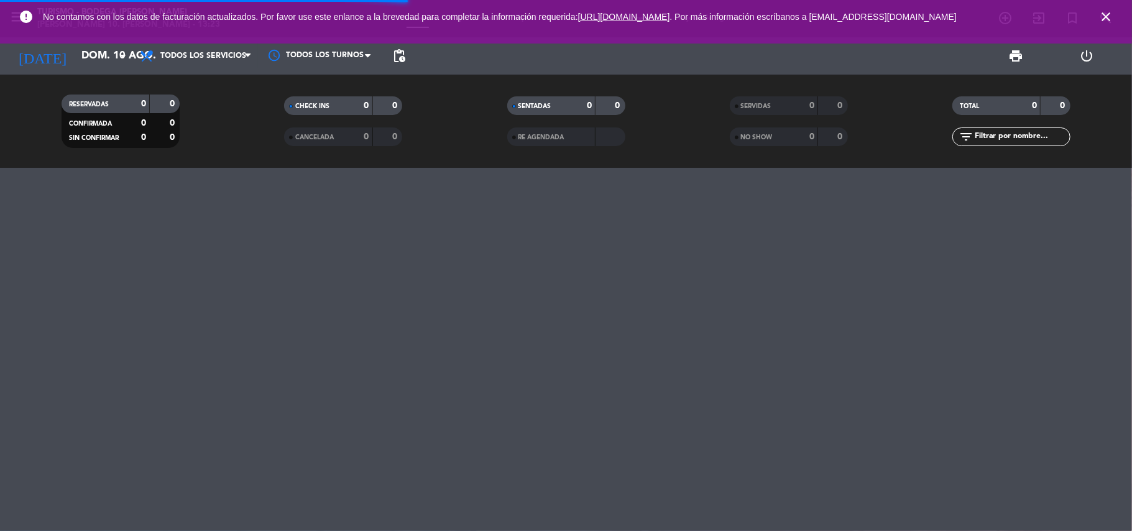
click at [1107, 12] on icon "close" at bounding box center [1105, 16] width 15 height 15
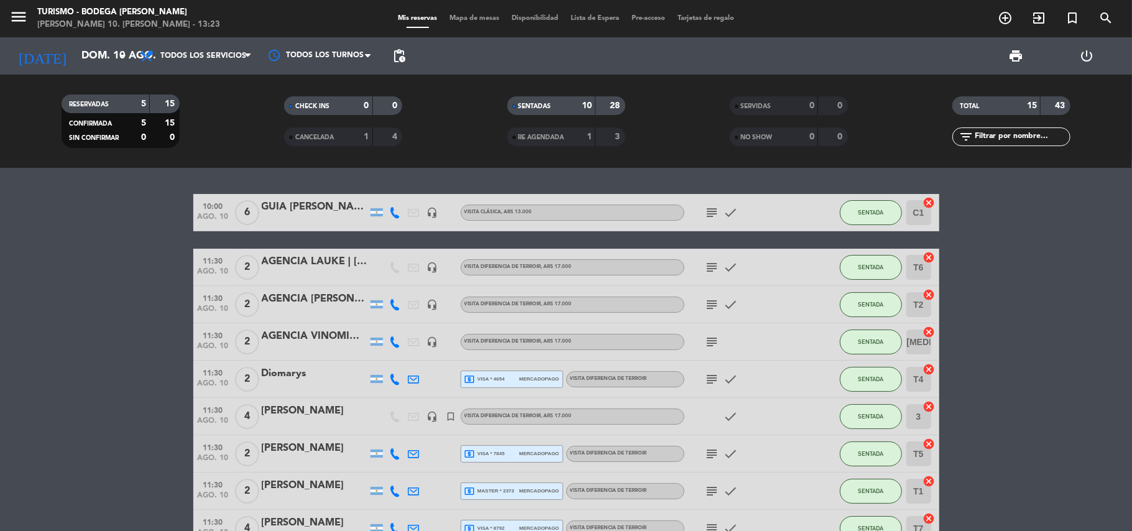
click at [10, 13] on icon "menu" at bounding box center [18, 16] width 19 height 19
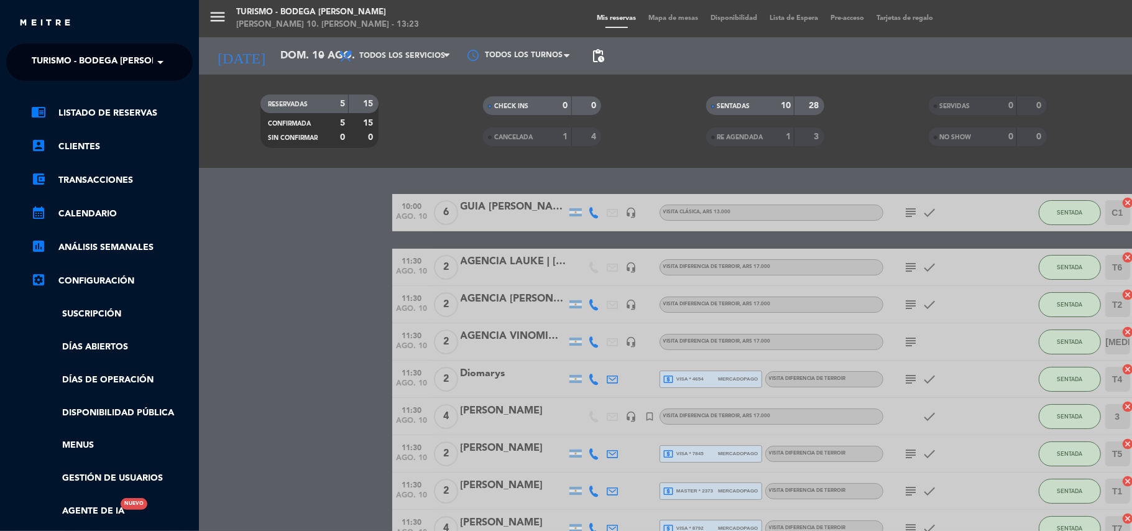
click at [36, 56] on span "Turismo - Bodega [PERSON_NAME]" at bounding box center [112, 62] width 160 height 26
click at [47, 98] on span "Restaurante y Eventos - Bodega [PERSON_NAME]" at bounding box center [130, 96] width 235 height 14
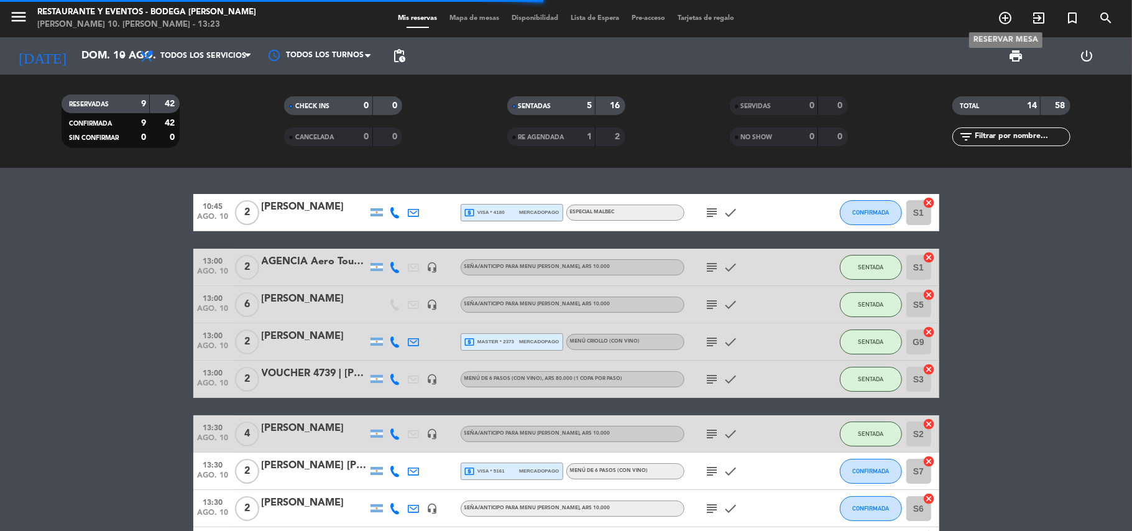
click at [1005, 25] on icon "add_circle_outline" at bounding box center [1004, 18] width 15 height 15
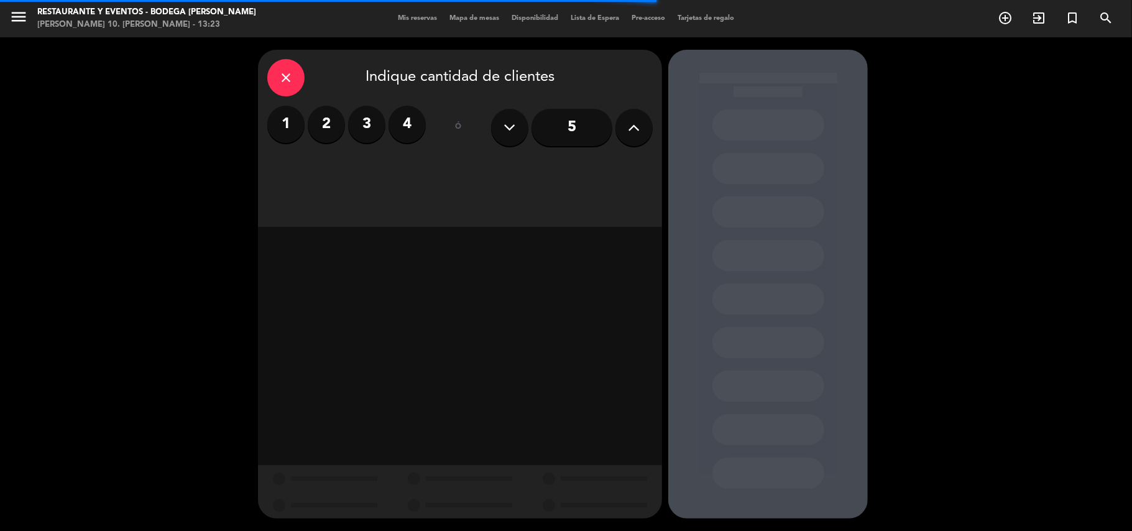
click at [626, 132] on button at bounding box center [633, 127] width 37 height 37
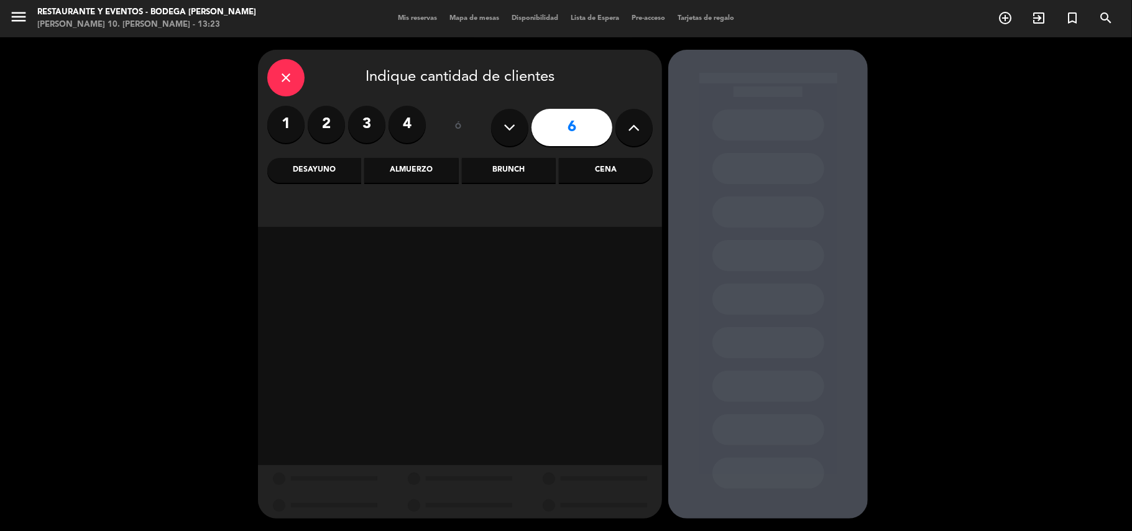
click at [426, 176] on div "Almuerzo" at bounding box center [411, 170] width 94 height 25
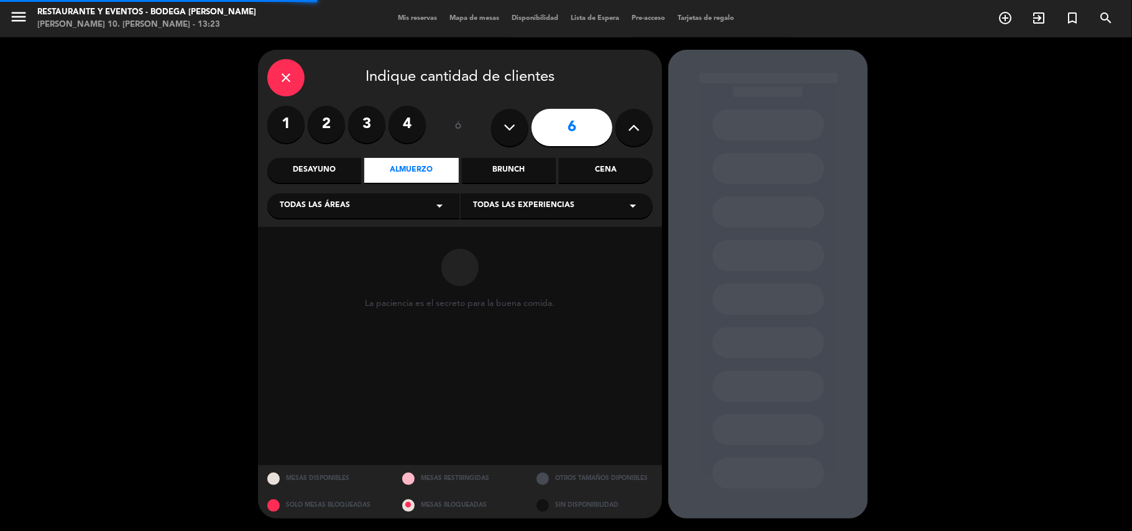
click at [506, 202] on span "Todas las experiencias" at bounding box center [523, 205] width 101 height 12
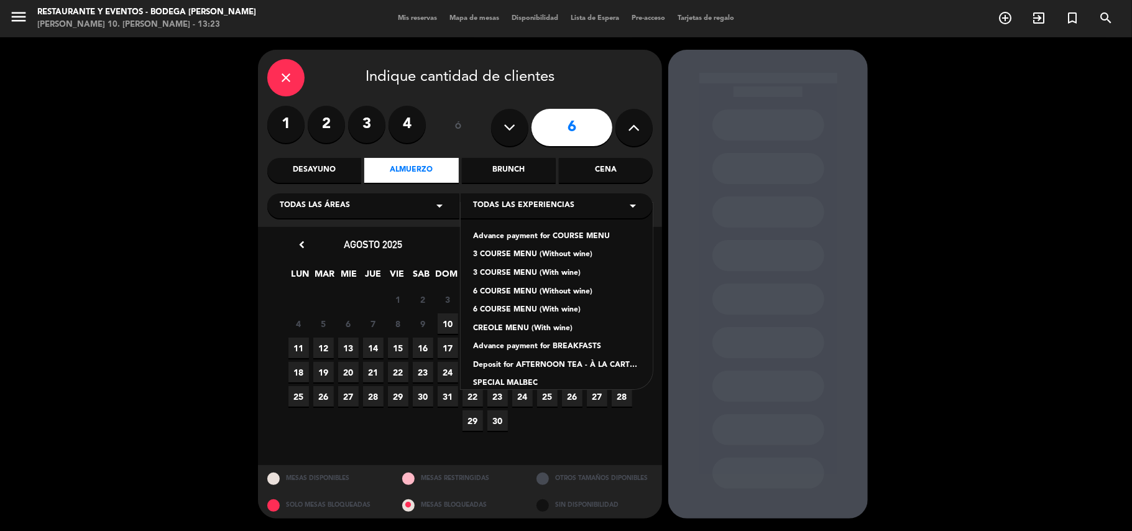
click at [518, 236] on div "Advance payment for COURSE MENU" at bounding box center [556, 237] width 167 height 12
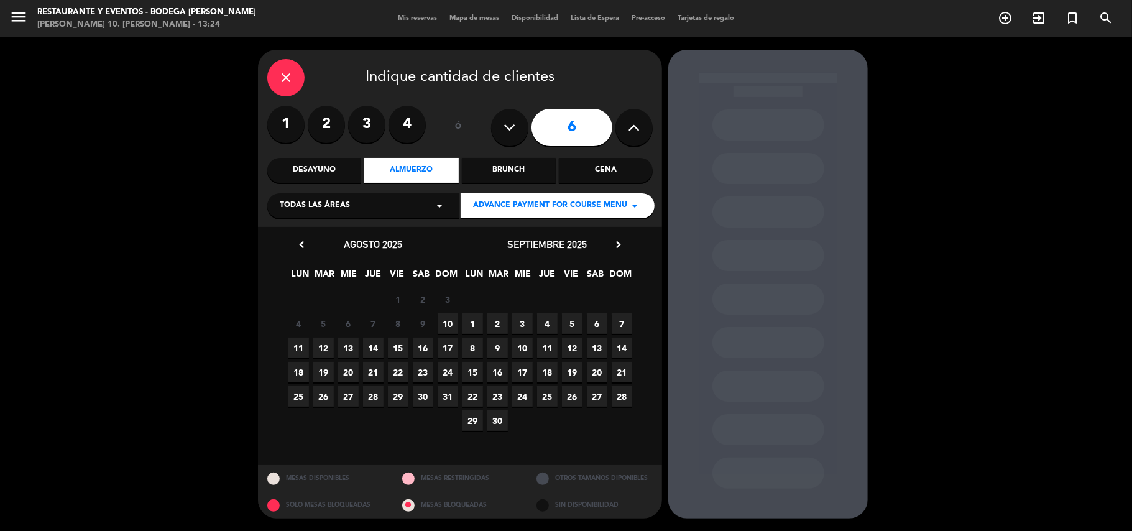
click at [451, 321] on span "10" at bounding box center [447, 323] width 21 height 21
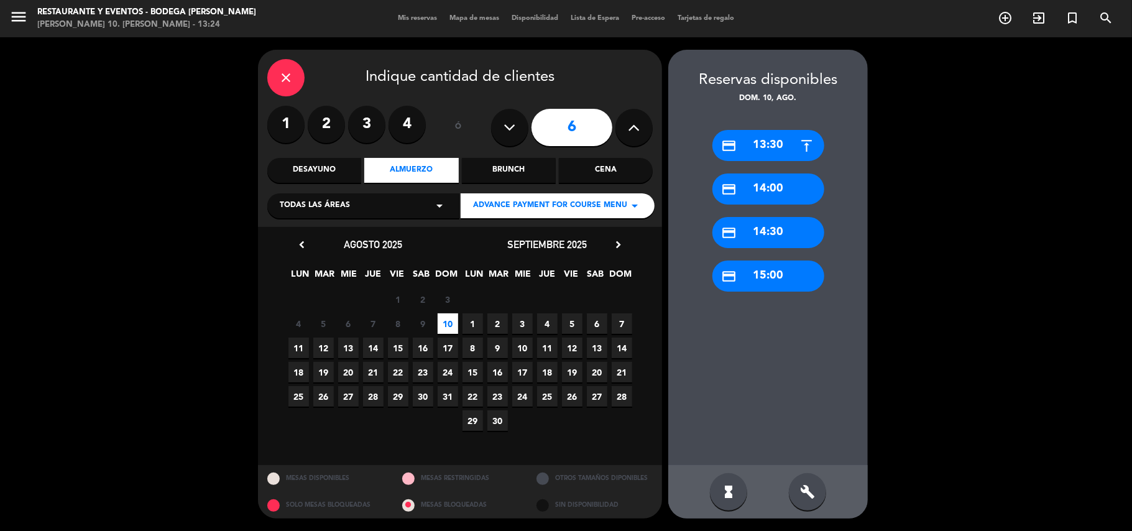
click at [782, 145] on div "credit_card 13:30" at bounding box center [768, 145] width 112 height 31
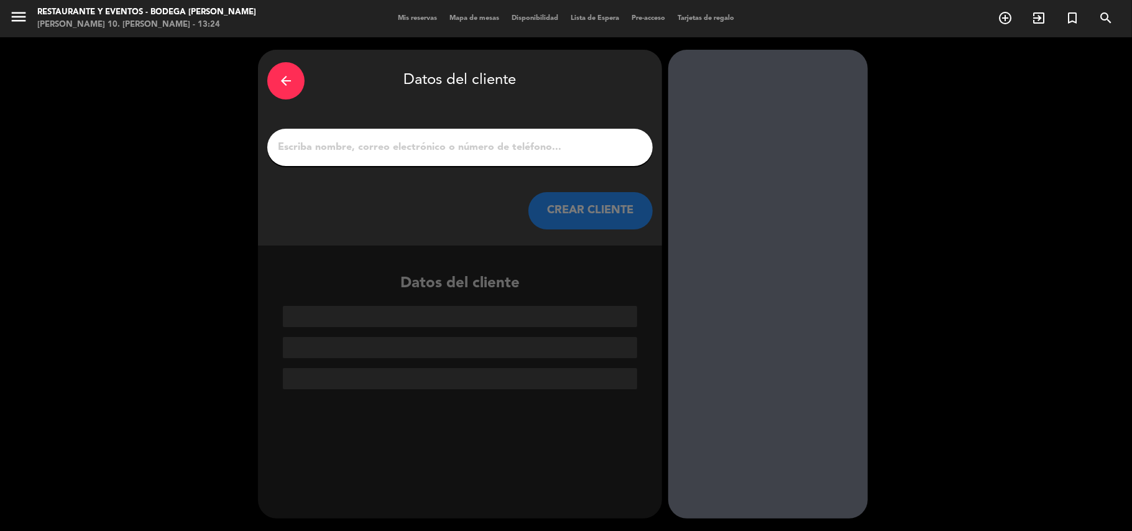
click at [510, 137] on div at bounding box center [459, 147] width 385 height 37
click at [508, 147] on input "1" at bounding box center [460, 147] width 367 height 17
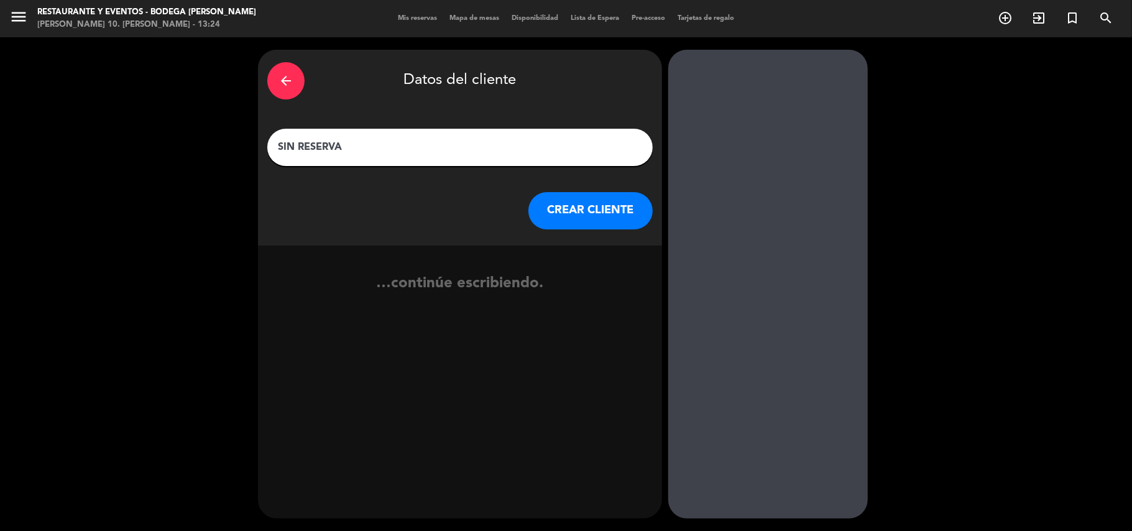
type input "SIN RESERVA"
drag, startPoint x: 530, startPoint y: 199, endPoint x: 572, endPoint y: 201, distance: 42.3
click at [539, 199] on div "CREAR CLIENTE" at bounding box center [459, 210] width 385 height 37
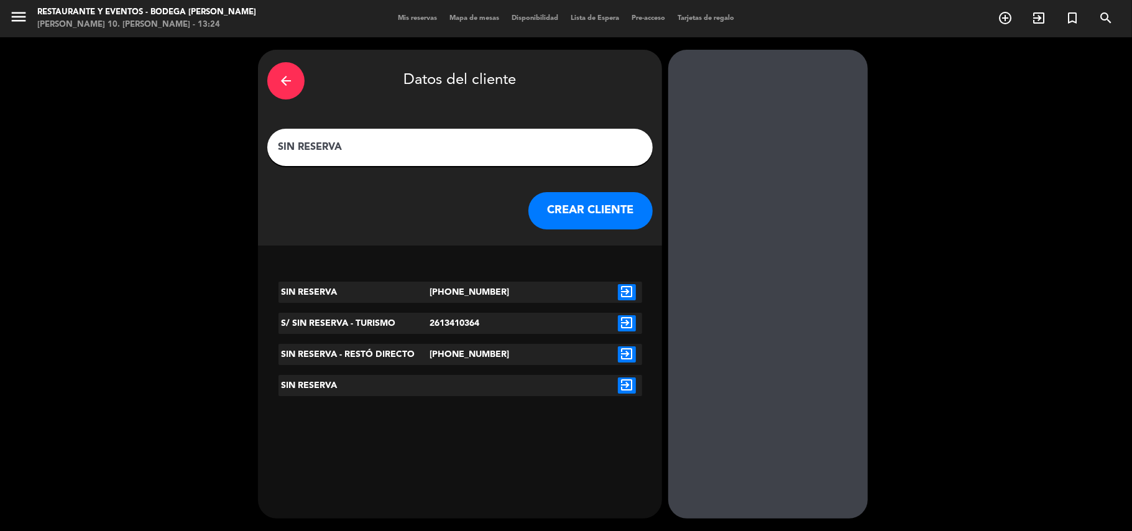
click at [569, 201] on button "CREAR CLIENTE" at bounding box center [590, 210] width 124 height 37
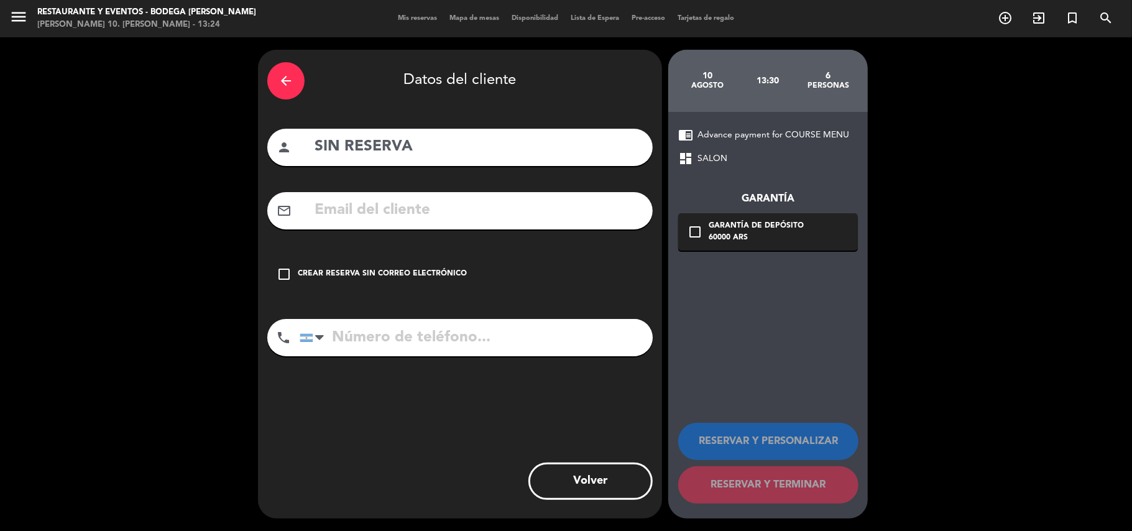
drag, startPoint x: 393, startPoint y: 277, endPoint x: 511, endPoint y: 296, distance: 118.9
click at [403, 278] on div "Crear reserva sin correo electrónico" at bounding box center [382, 274] width 169 height 12
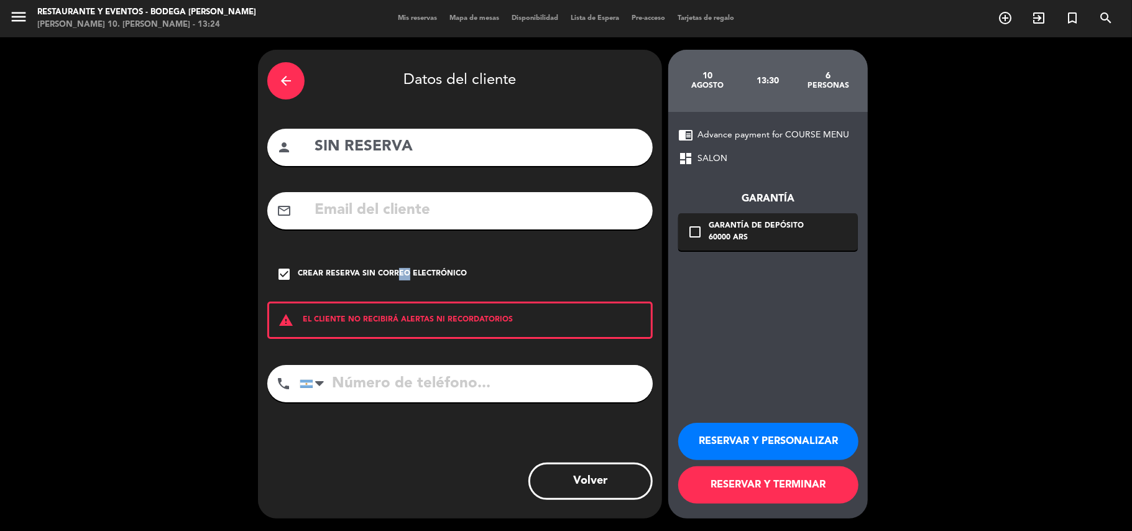
click at [739, 441] on button "RESERVAR Y PERSONALIZAR" at bounding box center [768, 441] width 180 height 37
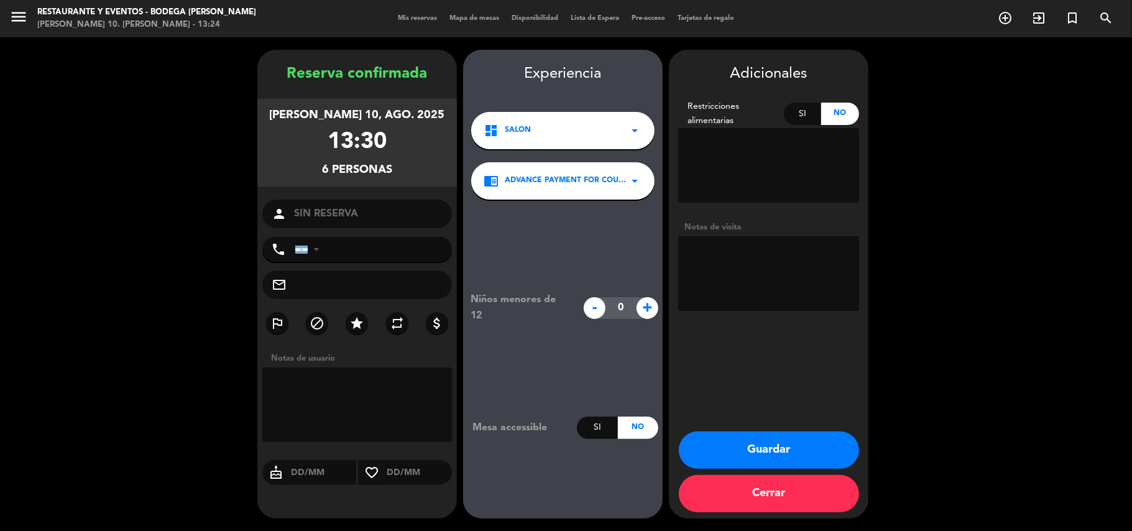
click at [749, 265] on textarea at bounding box center [768, 273] width 181 height 75
click at [761, 448] on button "Guardar" at bounding box center [769, 449] width 180 height 37
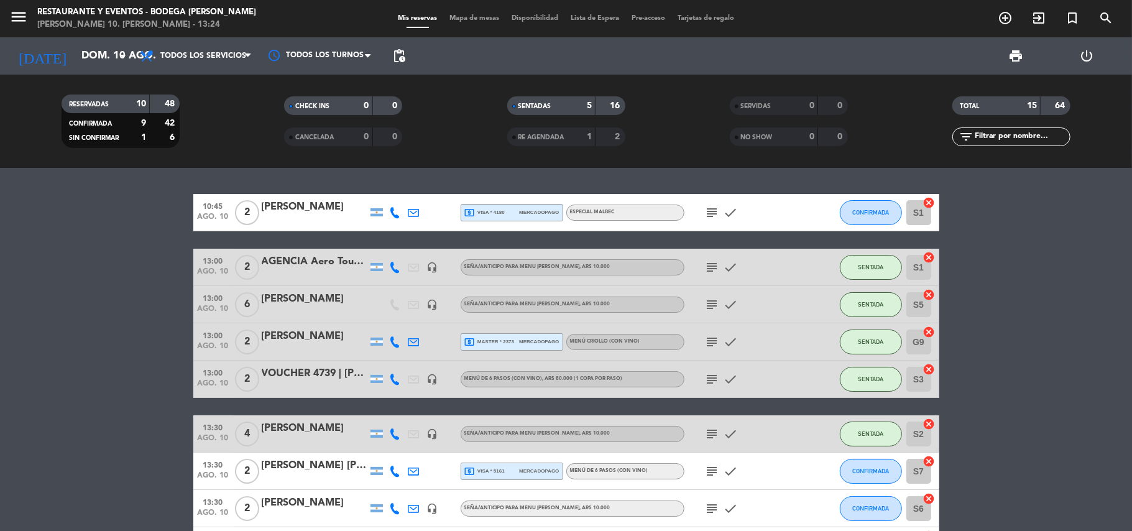
scroll to position [165, 0]
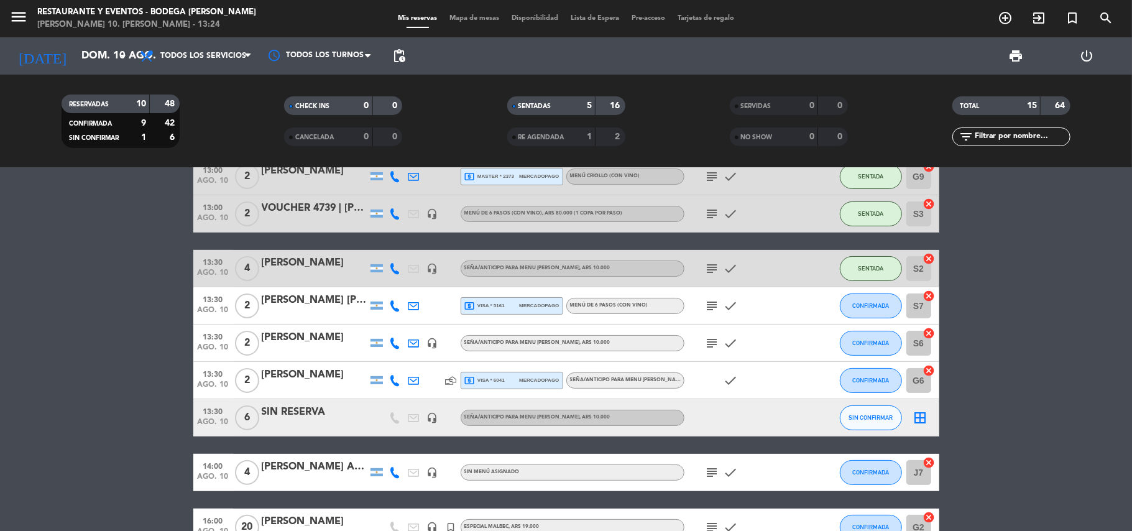
click at [351, 428] on div at bounding box center [315, 426] width 106 height 10
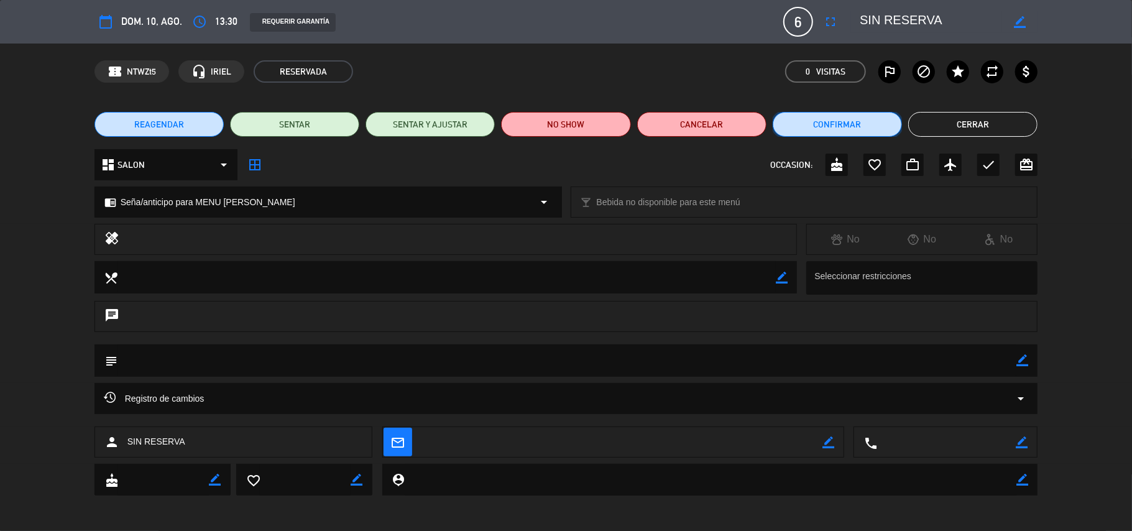
click at [816, 129] on button "Confirmar" at bounding box center [836, 124] width 129 height 25
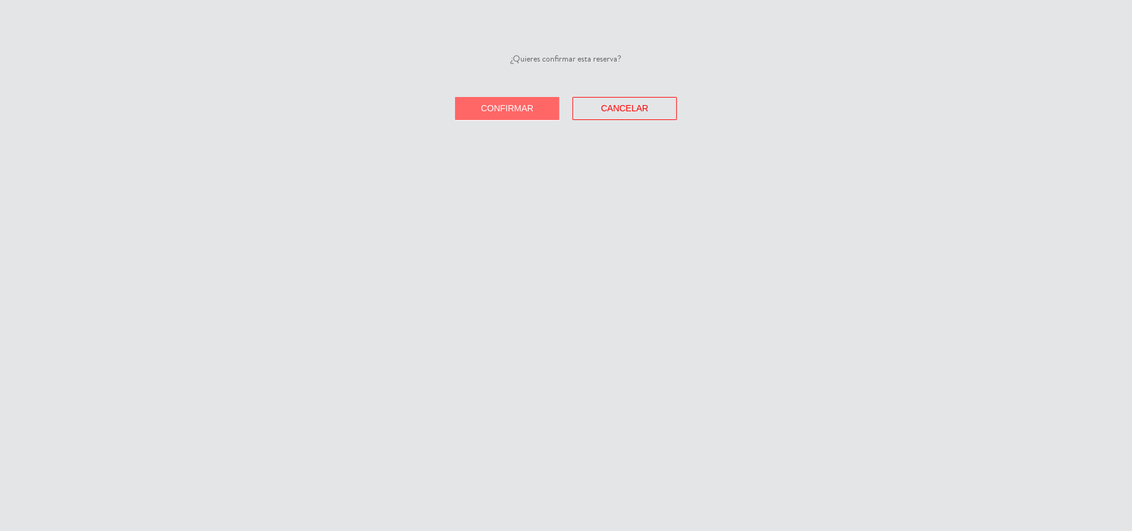
click at [543, 102] on button "Confirmar" at bounding box center [507, 108] width 104 height 23
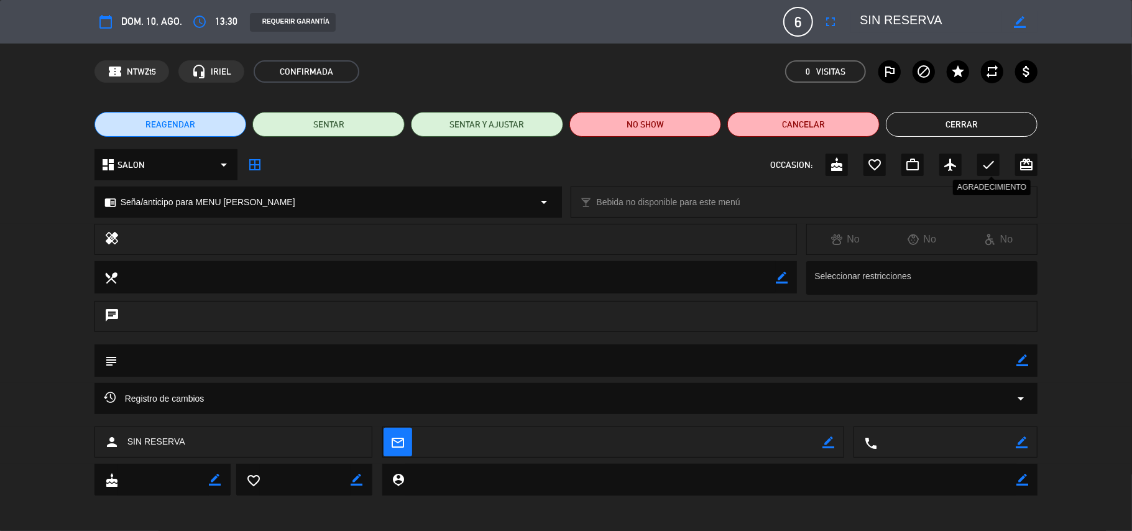
click at [981, 165] on icon "check" at bounding box center [988, 164] width 15 height 15
click at [982, 123] on button "Cerrar" at bounding box center [962, 124] width 152 height 25
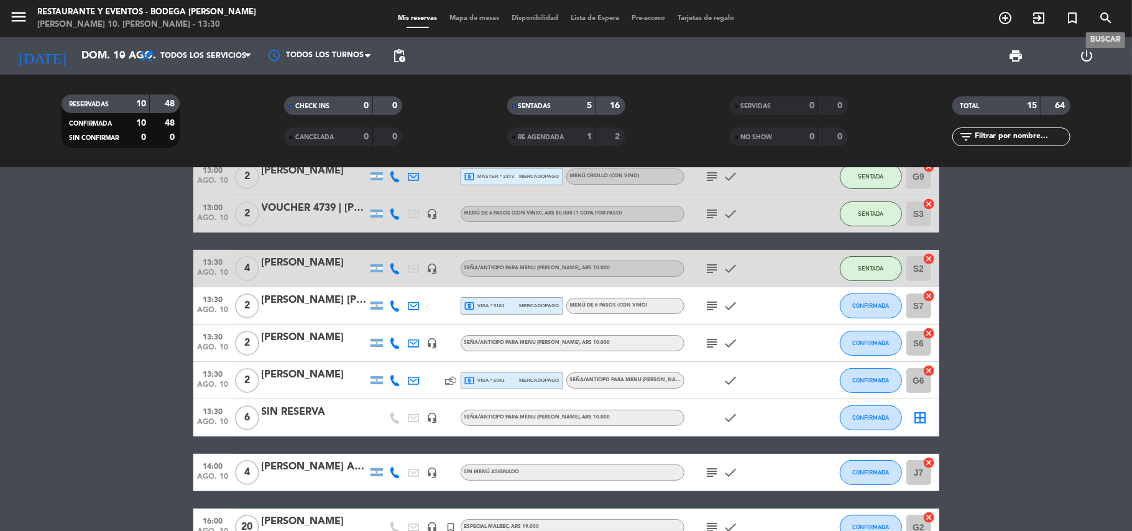
click at [1105, 18] on icon "search" at bounding box center [1105, 18] width 15 height 15
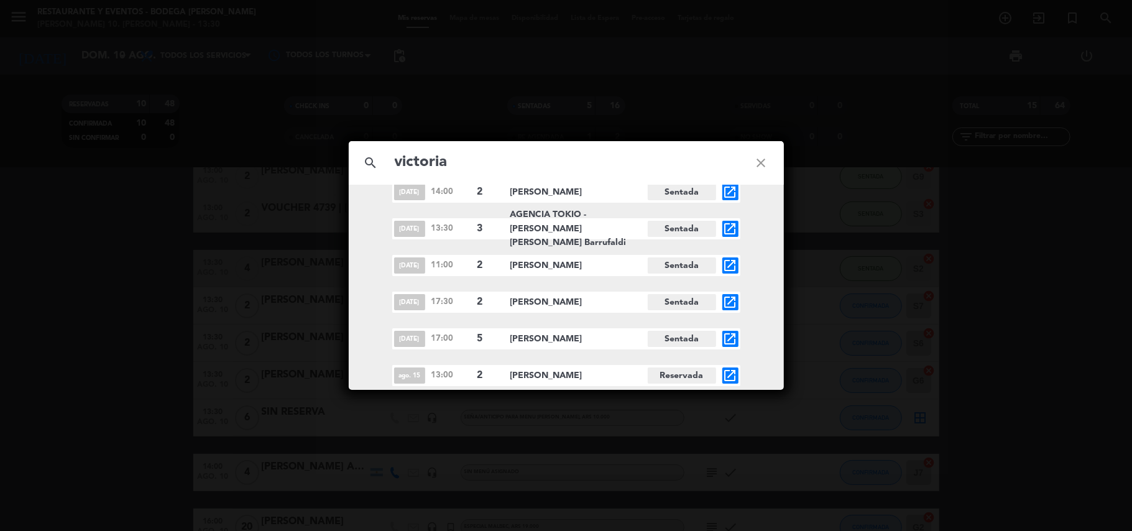
scroll to position [198, 0]
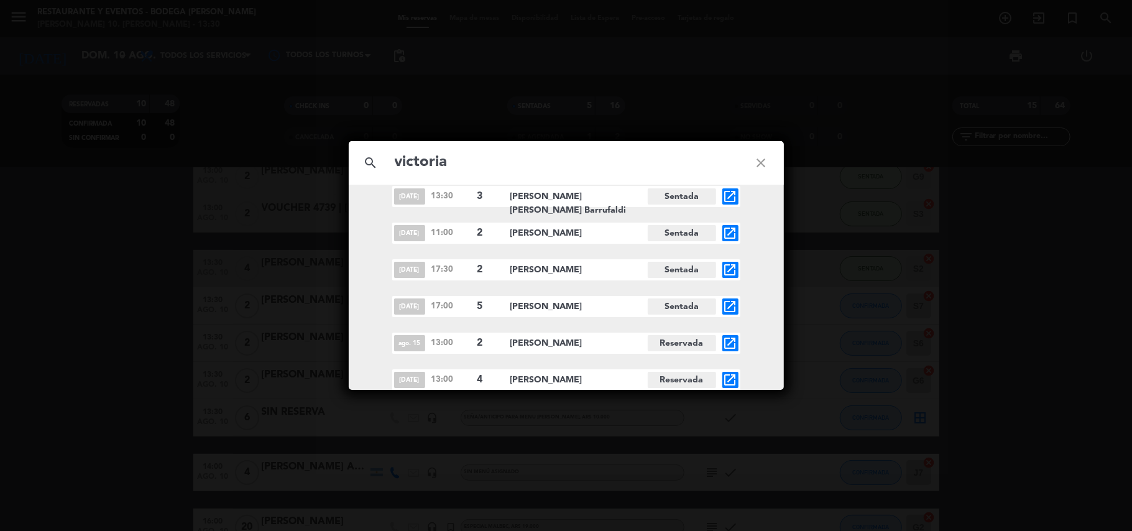
type input "victoria"
click at [727, 376] on icon "open_in_new" at bounding box center [730, 379] width 15 height 15
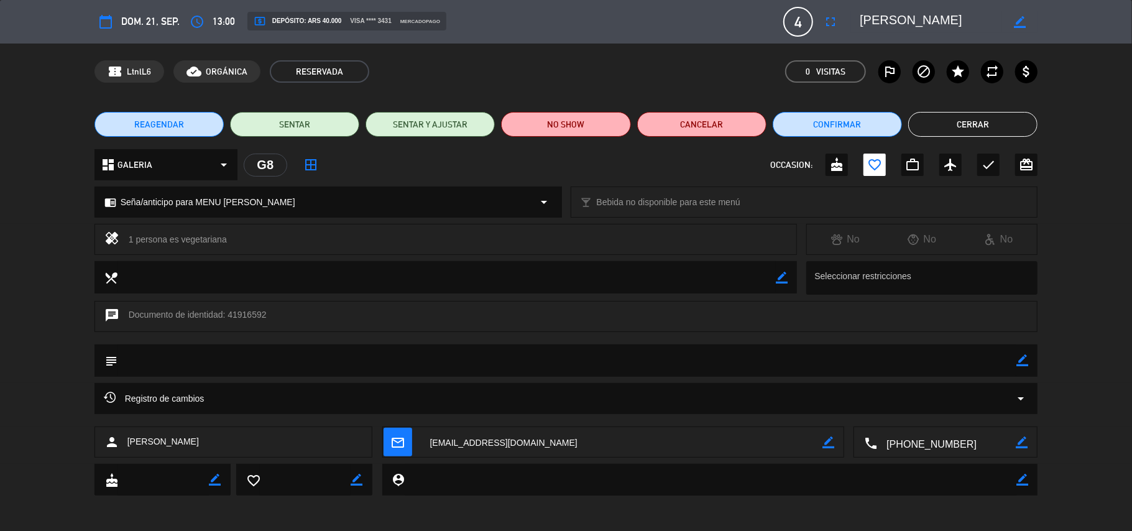
click at [190, 132] on button "REAGENDAR" at bounding box center [158, 124] width 129 height 25
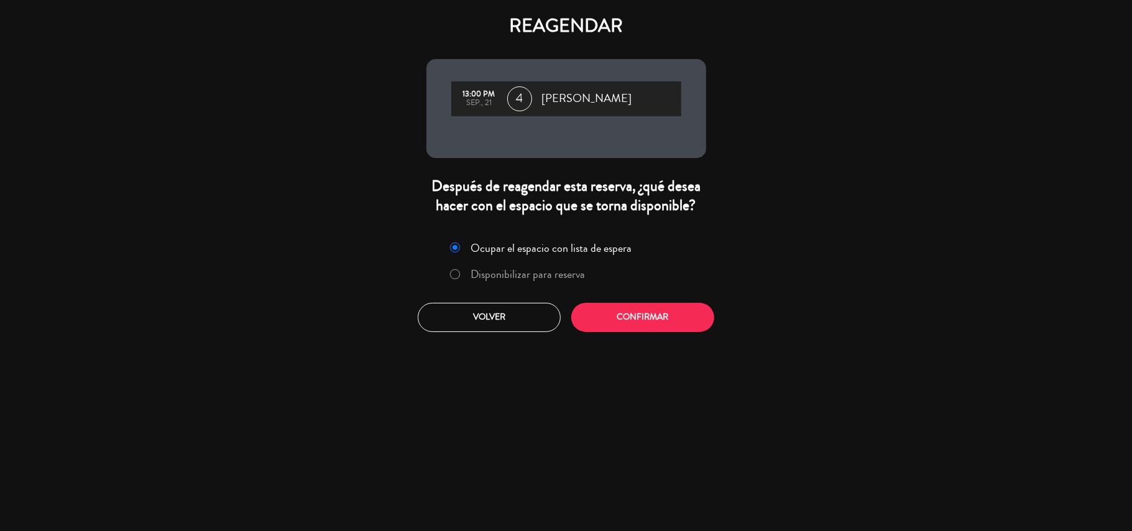
drag, startPoint x: 536, startPoint y: 277, endPoint x: 625, endPoint y: 316, distance: 97.4
click at [540, 278] on label "Disponibilizar para reserva" at bounding box center [527, 273] width 114 height 11
click at [625, 321] on button "Confirmar" at bounding box center [642, 317] width 143 height 29
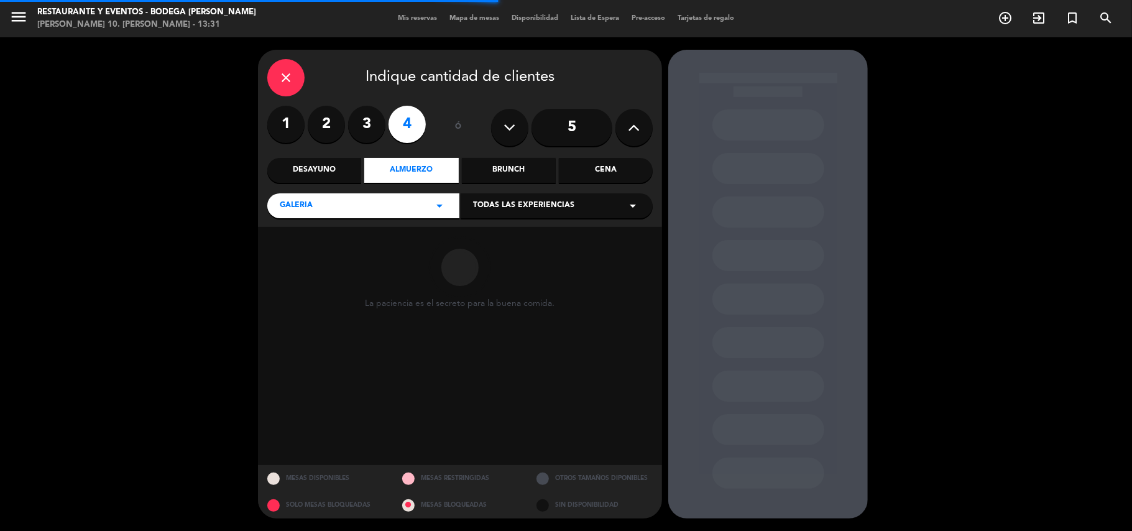
click at [544, 208] on span "Todas las experiencias" at bounding box center [523, 205] width 101 height 12
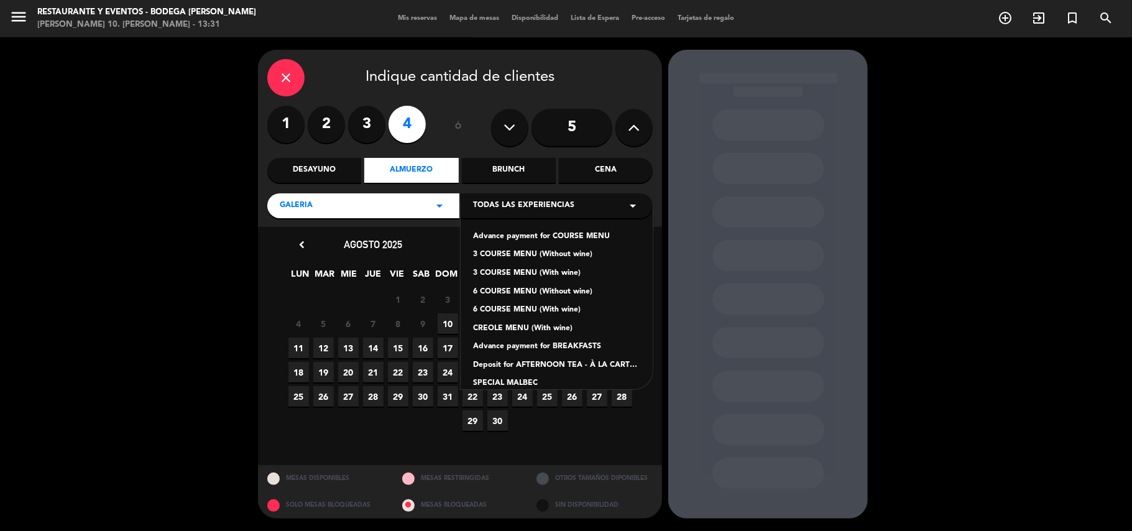
click at [298, 73] on div "close" at bounding box center [285, 77] width 37 height 37
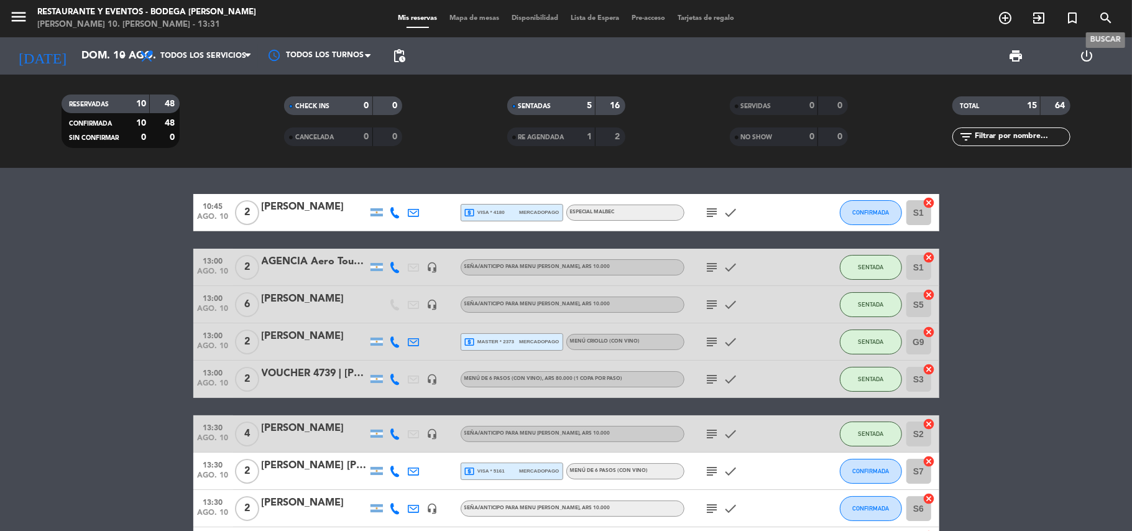
click at [1107, 12] on icon "search" at bounding box center [1105, 18] width 15 height 15
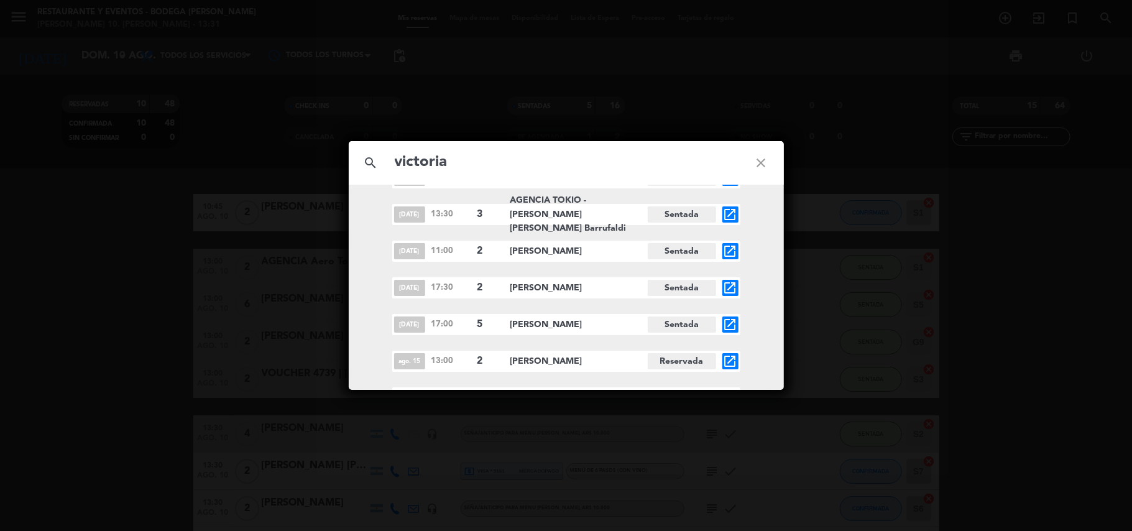
scroll to position [198, 0]
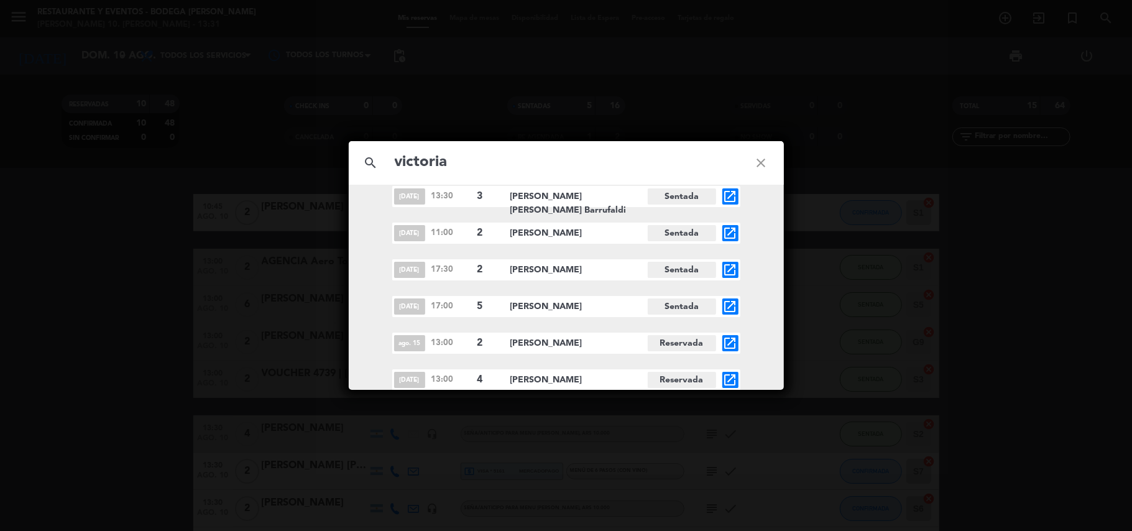
type input "victoria"
click at [726, 380] on icon "open_in_new" at bounding box center [730, 379] width 15 height 15
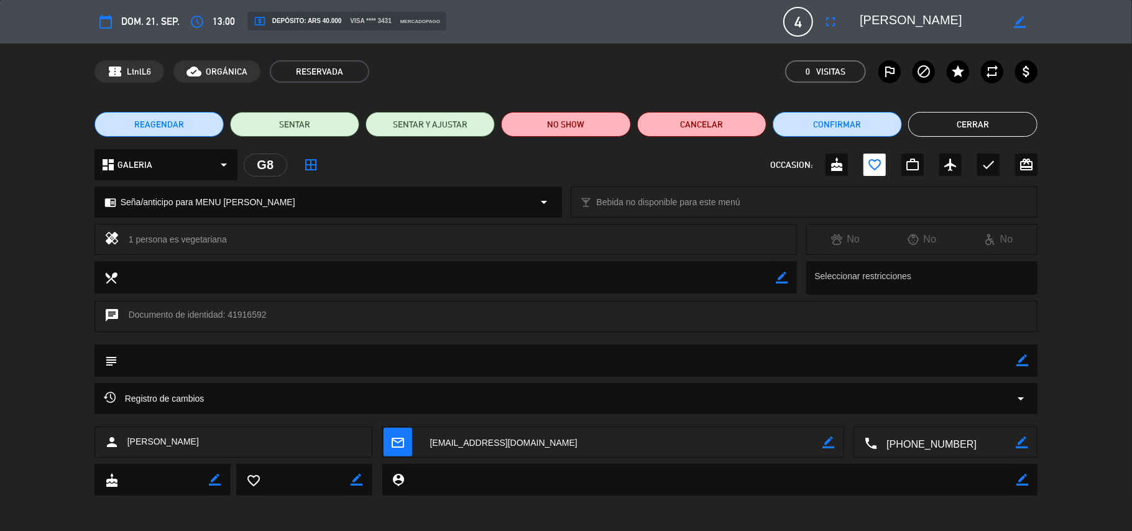
click at [201, 117] on button "REAGENDAR" at bounding box center [158, 124] width 129 height 25
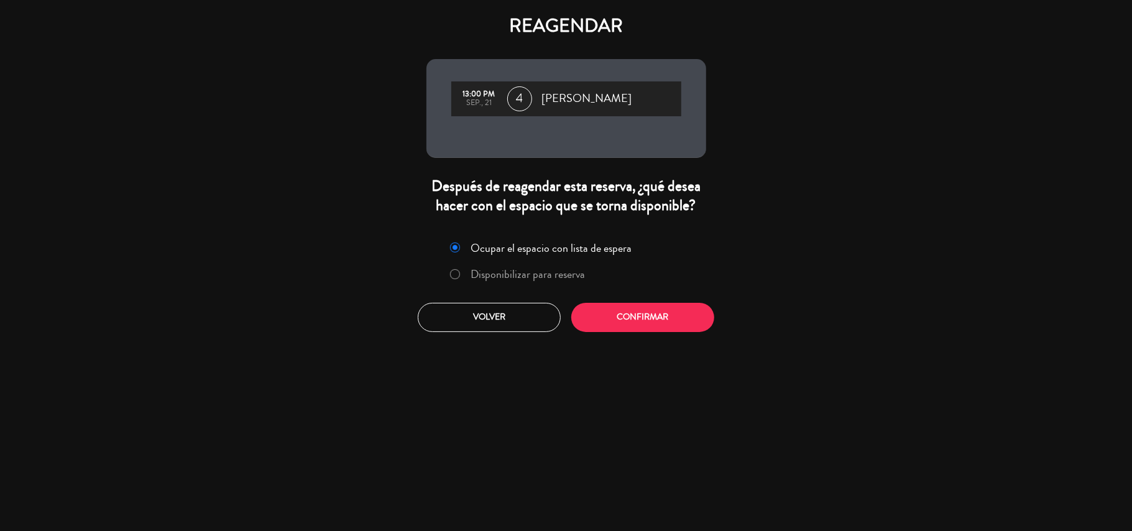
click at [525, 280] on label "Disponibilizar para reserva" at bounding box center [527, 273] width 114 height 11
click at [607, 324] on button "Confirmar" at bounding box center [642, 317] width 143 height 29
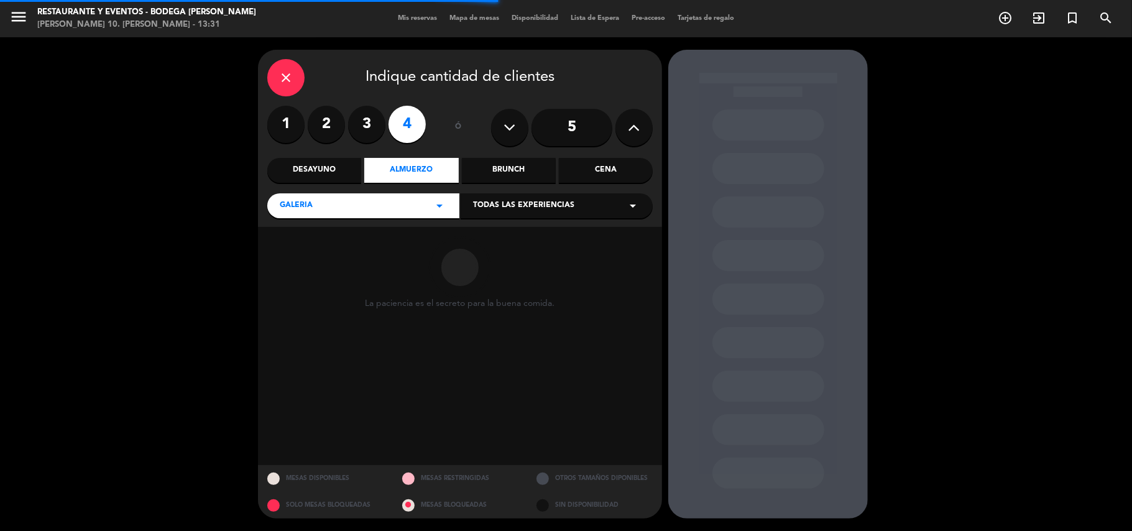
click at [516, 214] on div "Todas las experiencias arrow_drop_down" at bounding box center [556, 205] width 192 height 25
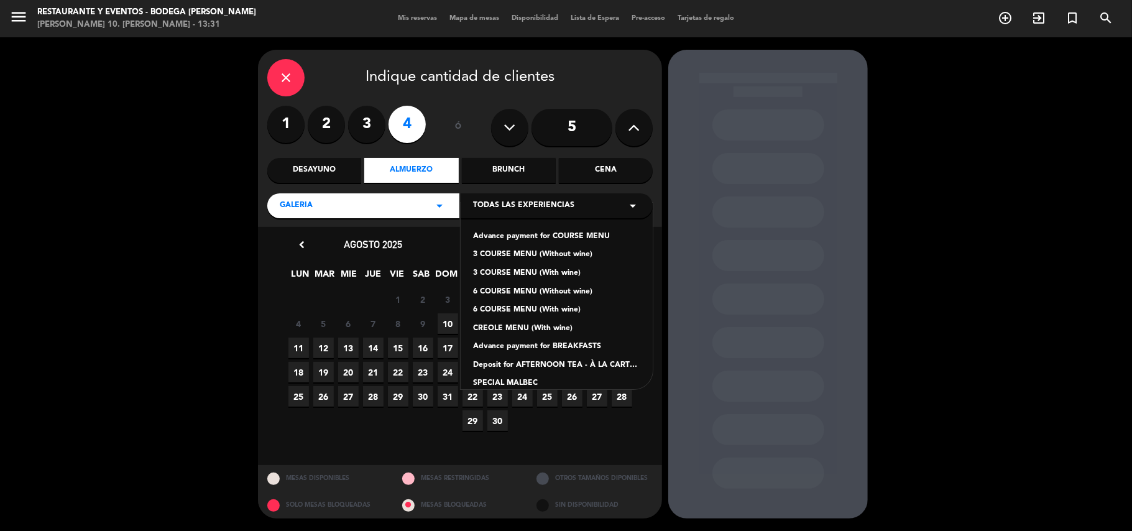
click at [555, 239] on div "Advance payment for COURSE MENU" at bounding box center [556, 237] width 167 height 12
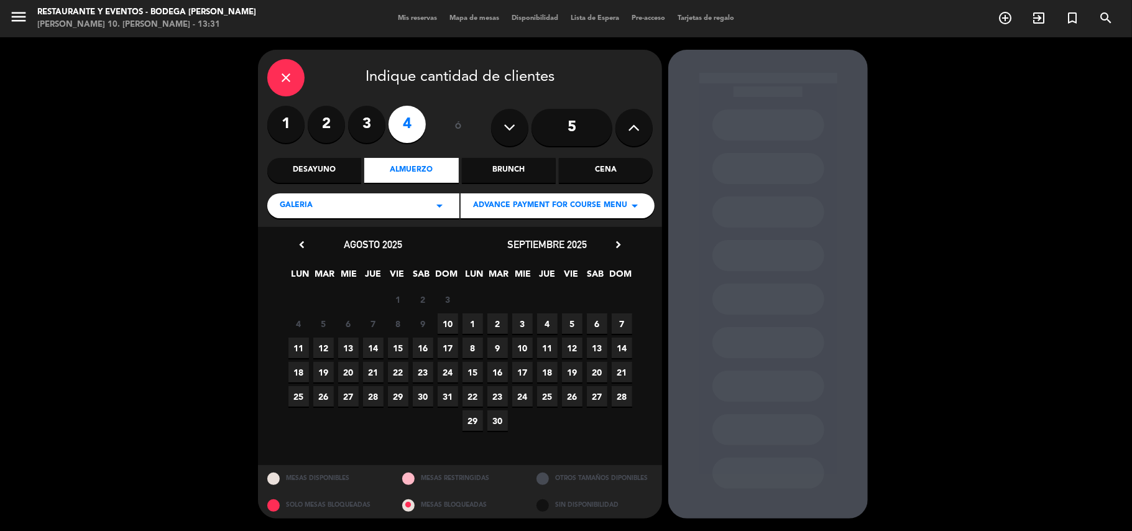
click at [620, 369] on span "21" at bounding box center [621, 372] width 21 height 21
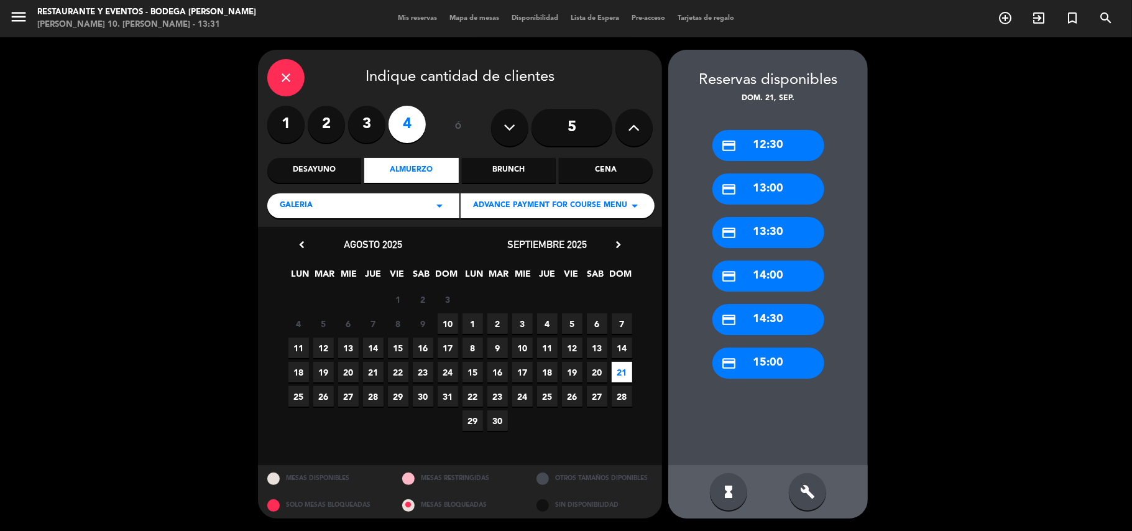
drag, startPoint x: 783, startPoint y: 191, endPoint x: 620, endPoint y: 195, distance: 162.8
click at [779, 192] on div "credit_card 13:00" at bounding box center [768, 188] width 112 height 31
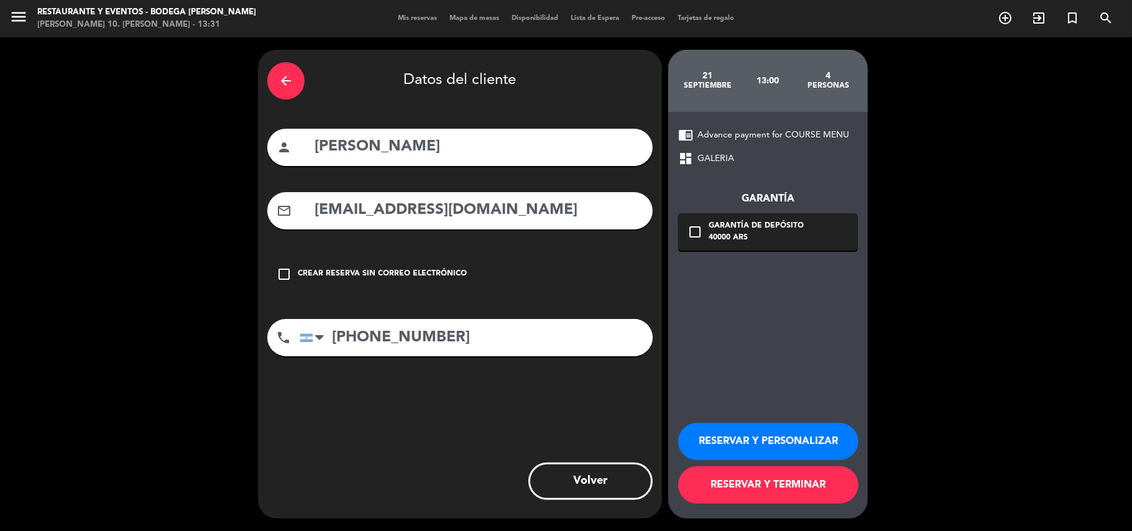
click at [741, 444] on button "RESERVAR Y PERSONALIZAR" at bounding box center [768, 441] width 180 height 37
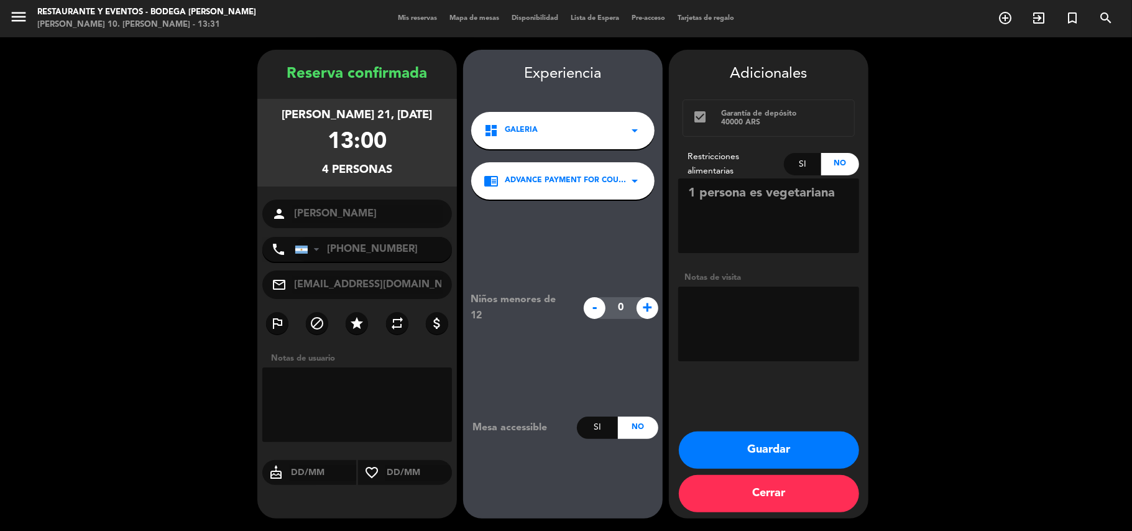
click at [744, 436] on button "Guardar" at bounding box center [769, 449] width 180 height 37
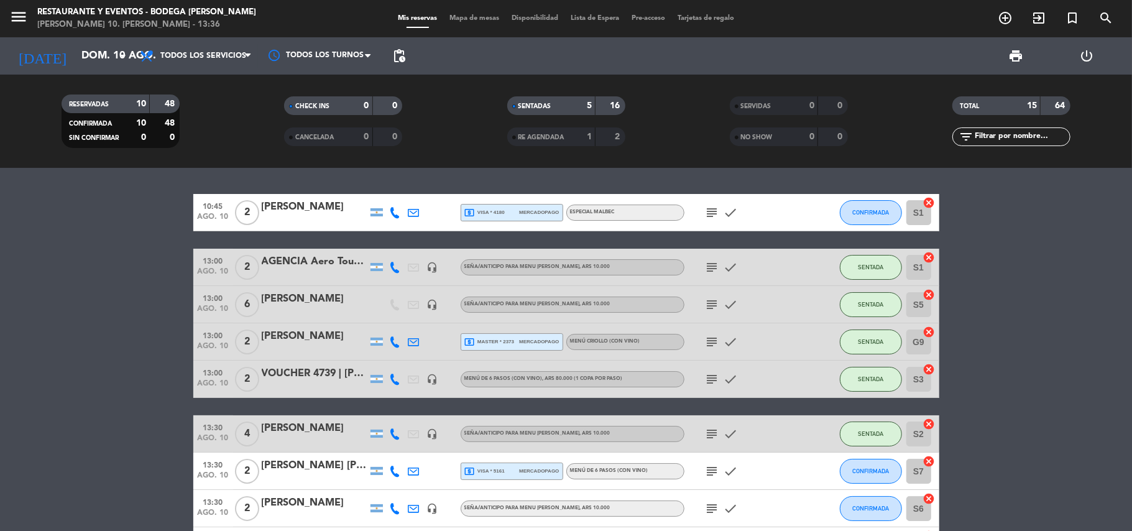
click at [88, 19] on div "[PERSON_NAME] 10. [PERSON_NAME] - 13:36" at bounding box center [146, 25] width 219 height 12
click at [93, 55] on input "dom. 10 ago." at bounding box center [142, 56] width 134 height 24
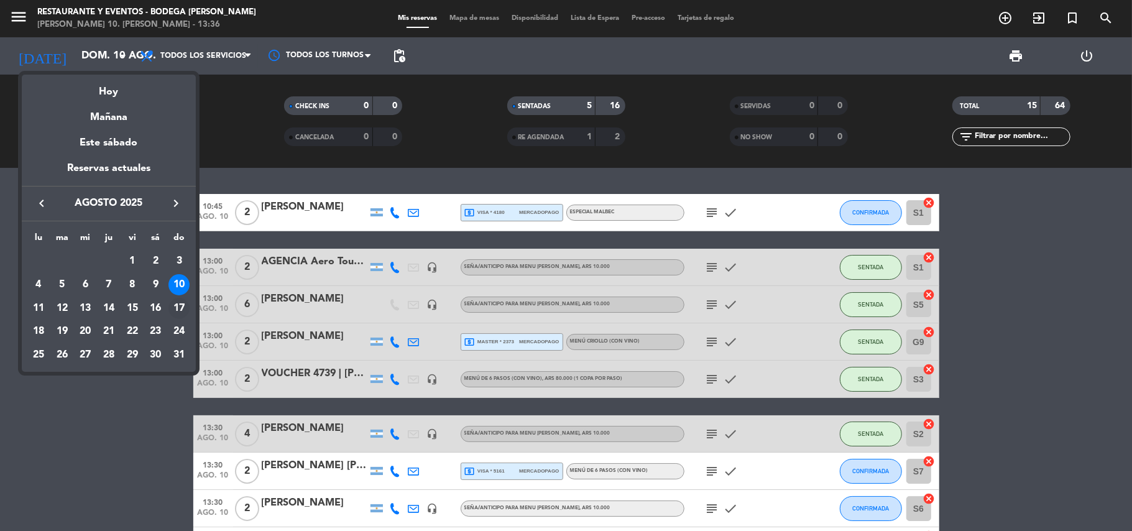
click at [175, 297] on td "17" at bounding box center [179, 308] width 24 height 24
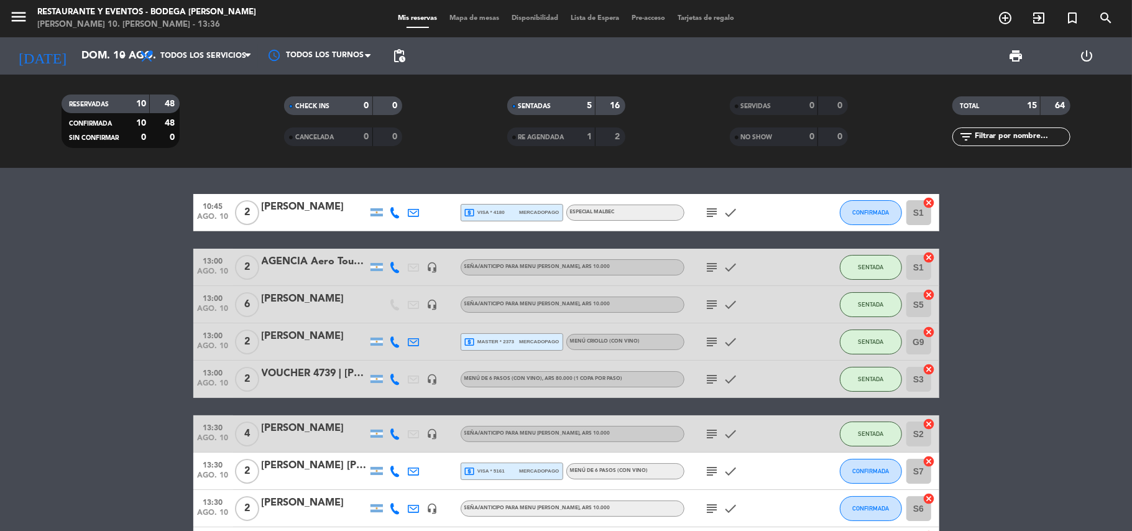
type input "dom. 17 ago."
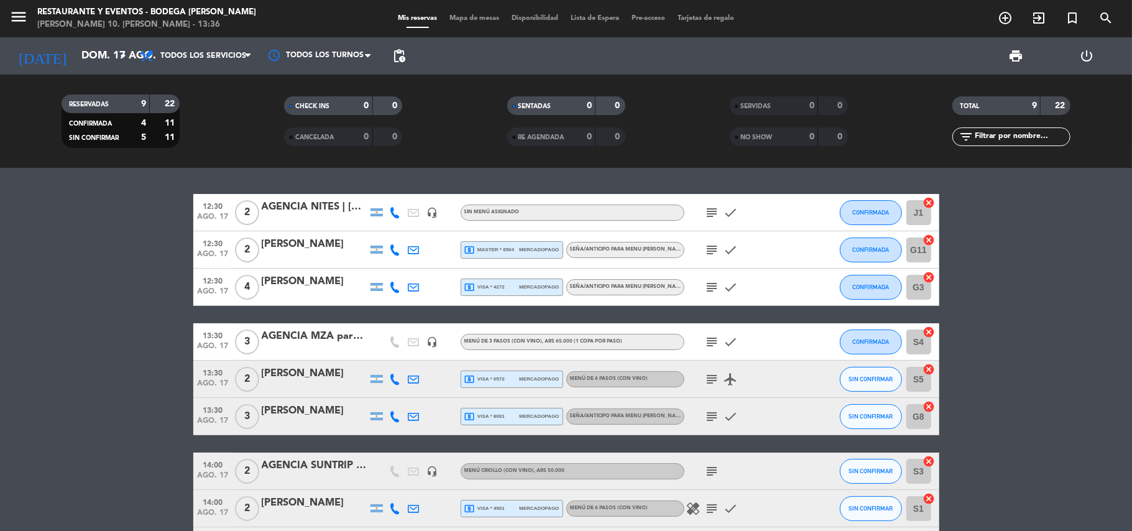
click at [715, 380] on icon "subject" at bounding box center [712, 379] width 15 height 15
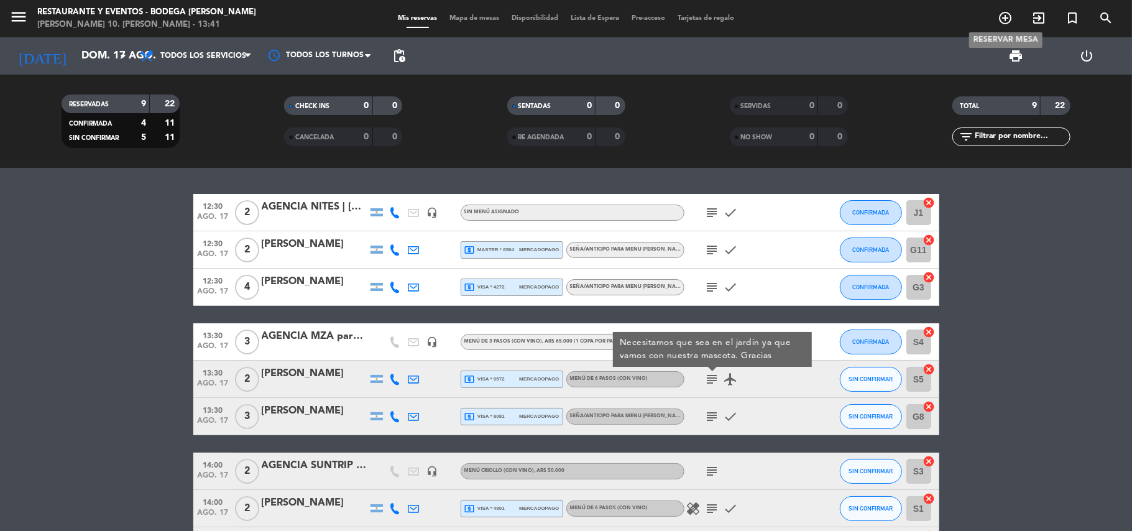
click at [1005, 14] on icon "add_circle_outline" at bounding box center [1004, 18] width 15 height 15
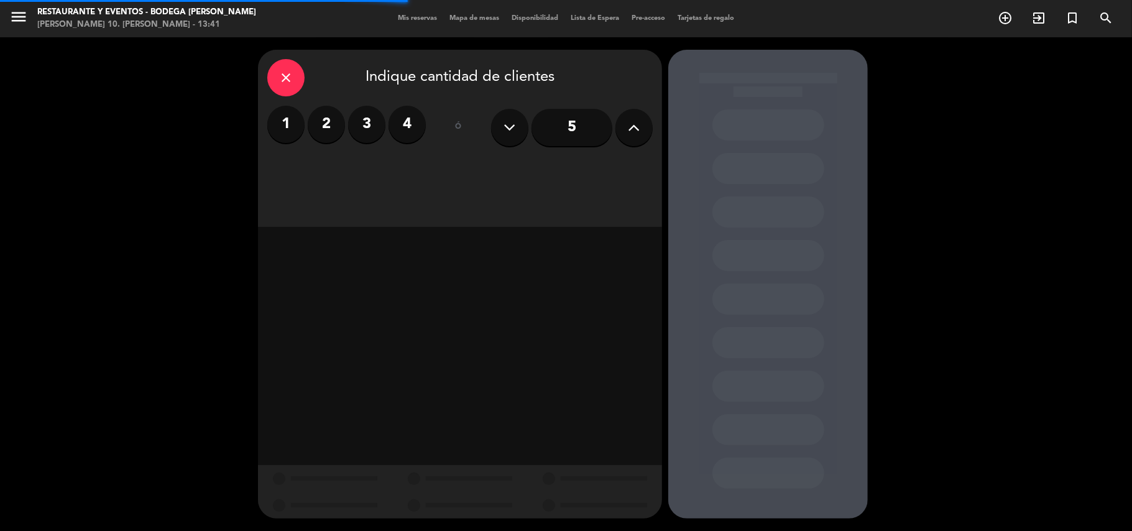
drag, startPoint x: 416, startPoint y: 116, endPoint x: 501, endPoint y: 162, distance: 96.2
click at [419, 116] on label "4" at bounding box center [406, 124] width 37 height 37
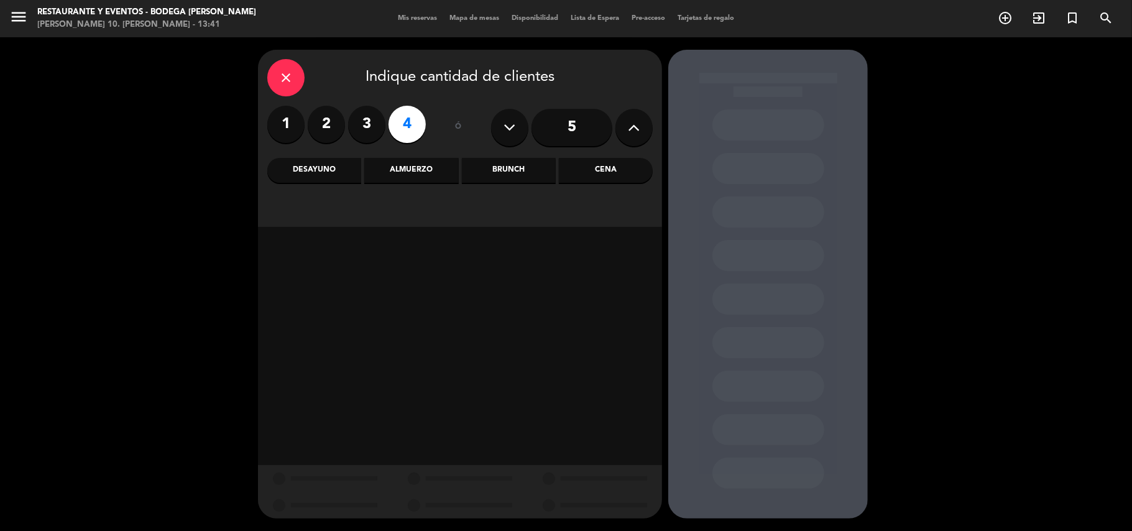
click at [418, 165] on div "Almuerzo" at bounding box center [411, 170] width 94 height 25
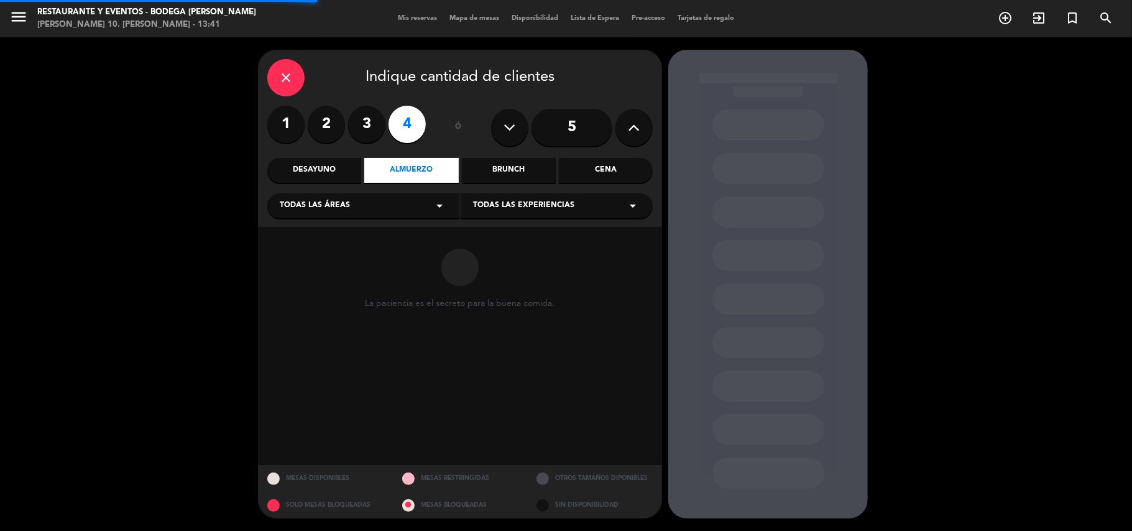
click at [480, 208] on span "Todas las experiencias" at bounding box center [523, 205] width 101 height 12
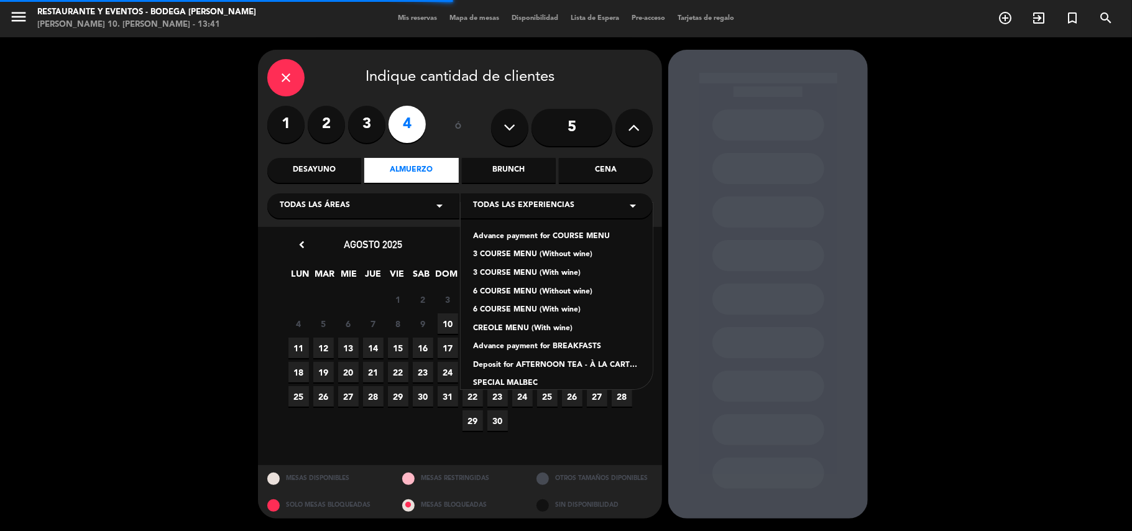
click at [503, 231] on div "Advance payment for COURSE MENU" at bounding box center [556, 237] width 167 height 12
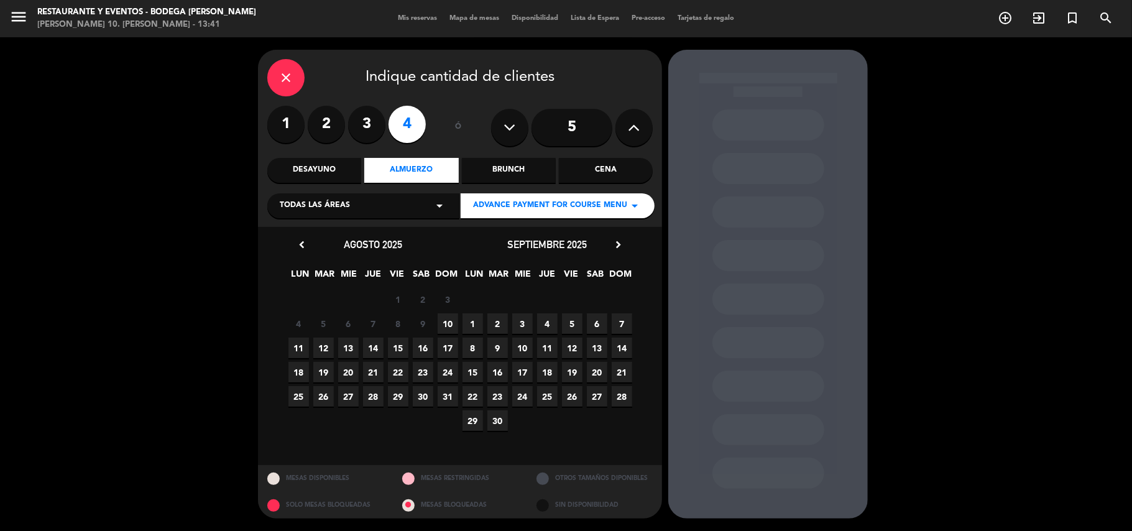
click at [451, 317] on span "10" at bounding box center [447, 323] width 21 height 21
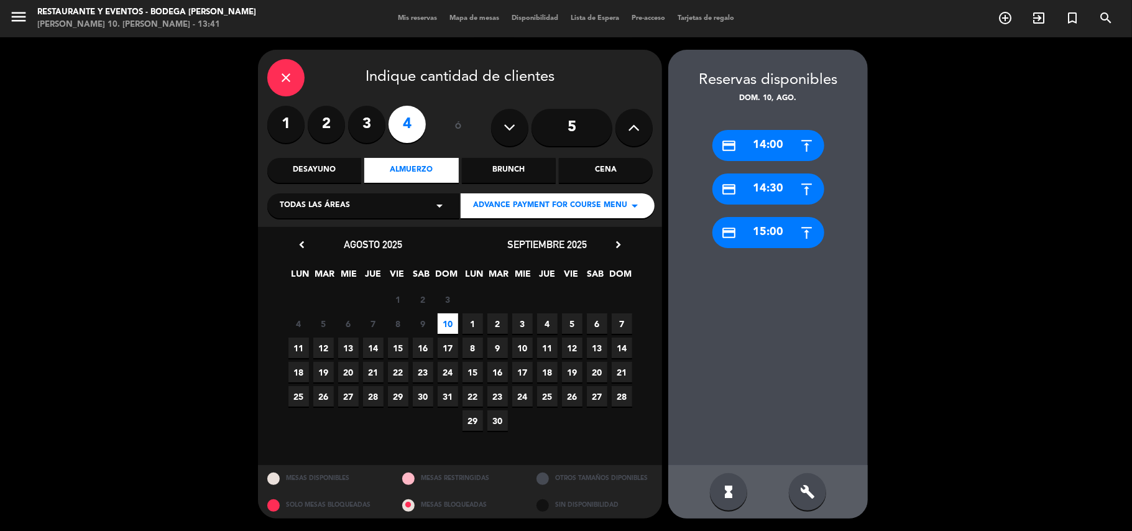
drag, startPoint x: 752, startPoint y: 140, endPoint x: 572, endPoint y: 142, distance: 180.2
click at [751, 140] on div "credit_card 14:00" at bounding box center [768, 145] width 112 height 31
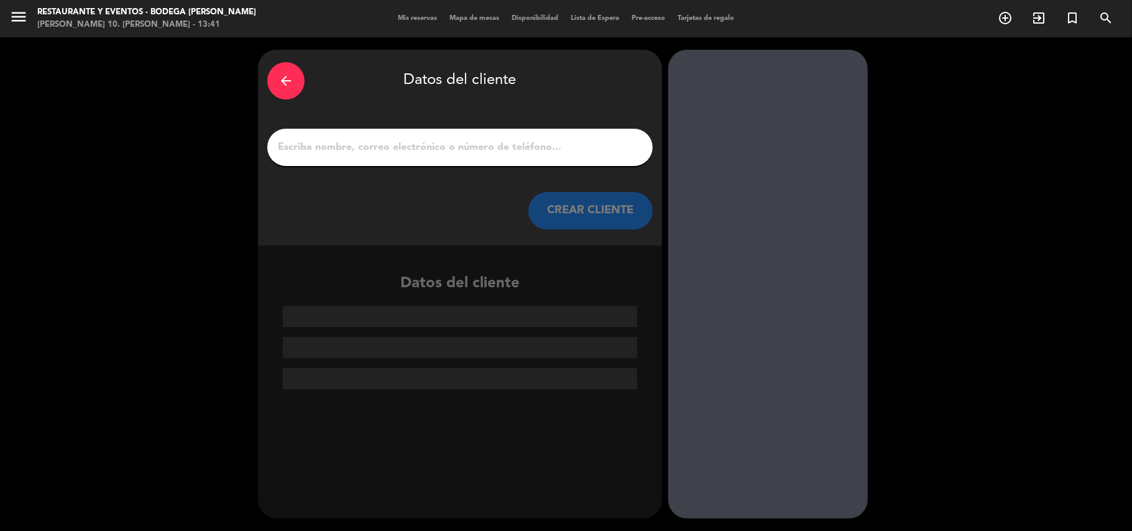
click at [572, 142] on input "1" at bounding box center [460, 147] width 367 height 17
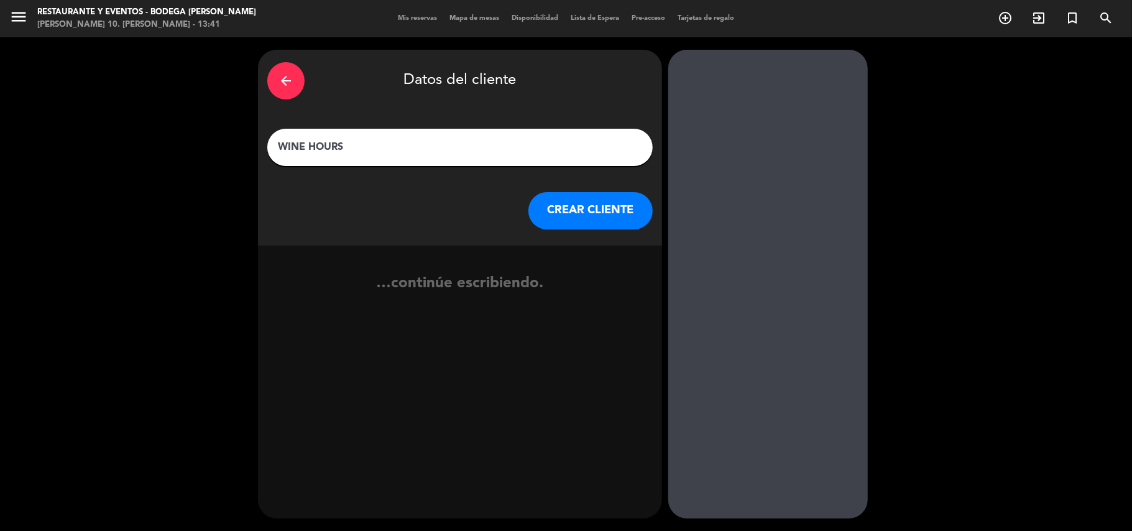
type input "WINE HOURS"
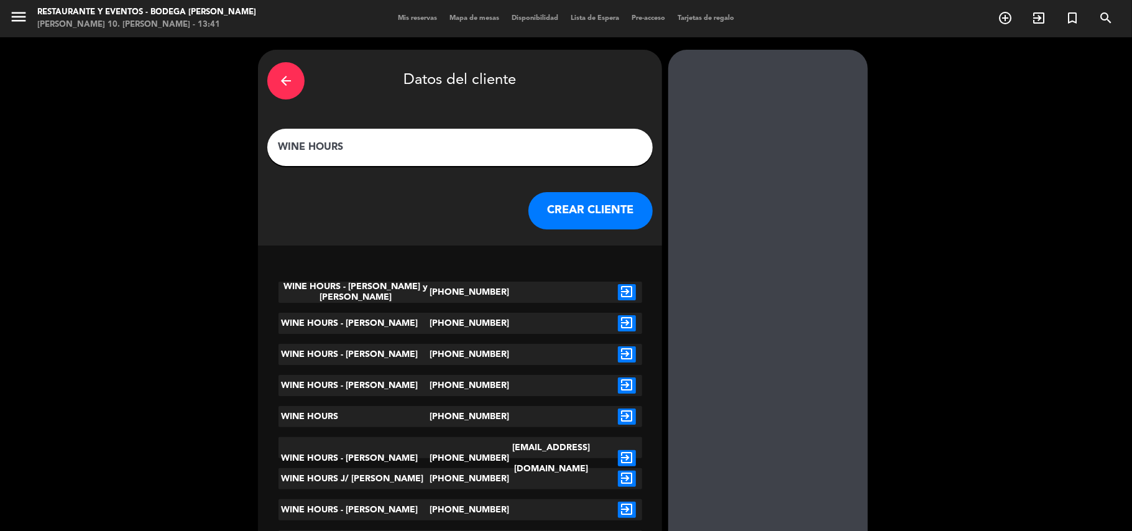
click at [575, 144] on input "WINE HOURS" at bounding box center [460, 147] width 367 height 17
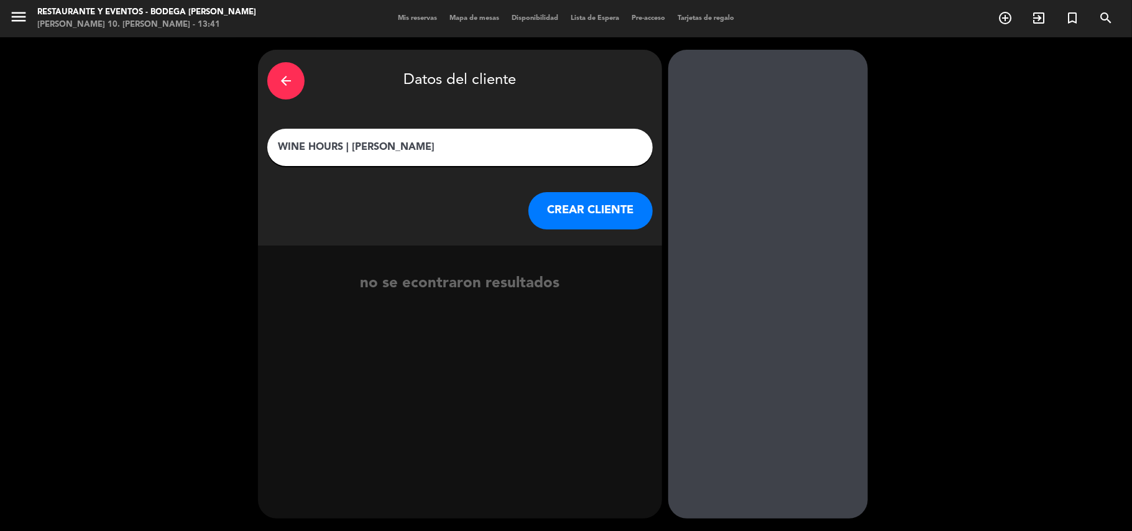
type input "WINE HOURS | [PERSON_NAME]"
click at [612, 214] on button "CREAR CLIENTE" at bounding box center [590, 210] width 124 height 37
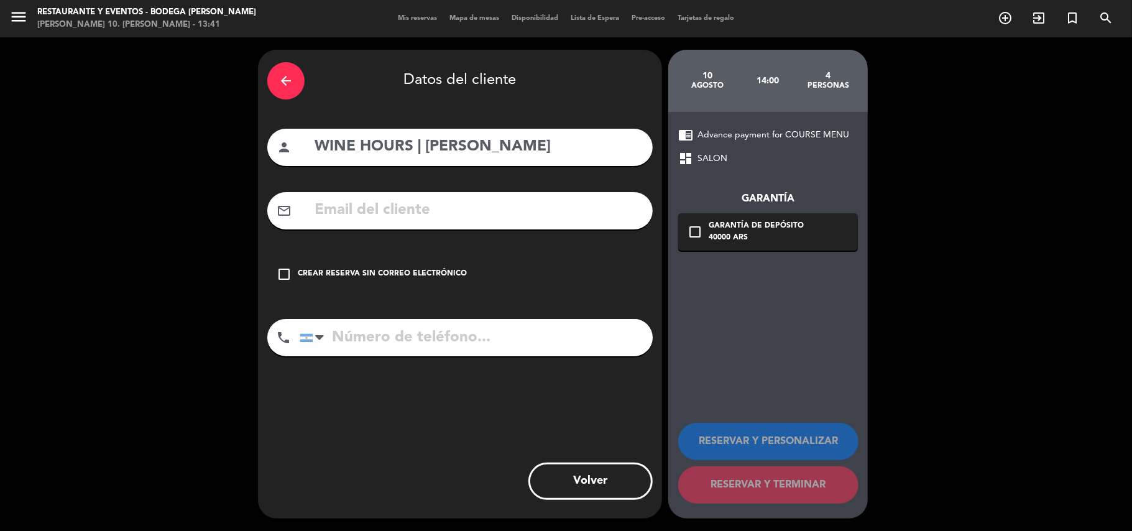
drag, startPoint x: 413, startPoint y: 273, endPoint x: 804, endPoint y: 433, distance: 422.8
click at [444, 286] on div "check_box_outline_blank Crear reserva sin correo electrónico" at bounding box center [459, 273] width 385 height 37
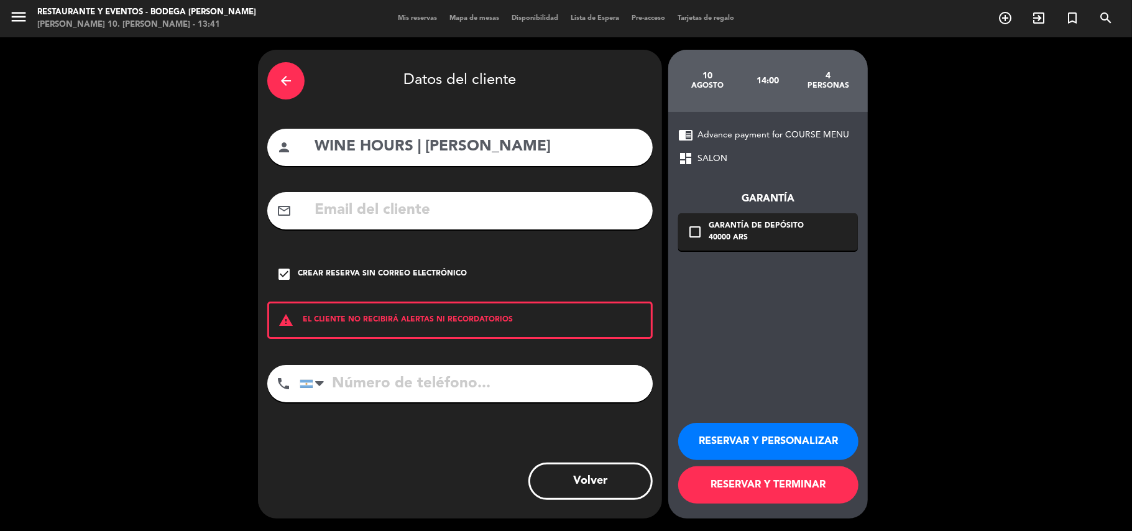
click at [749, 421] on div "RESERVAR Y PERSONALIZAR RESERVAR Y TERMINAR" at bounding box center [768, 457] width 180 height 122
click at [743, 441] on button "RESERVAR Y PERSONALIZAR" at bounding box center [768, 441] width 180 height 37
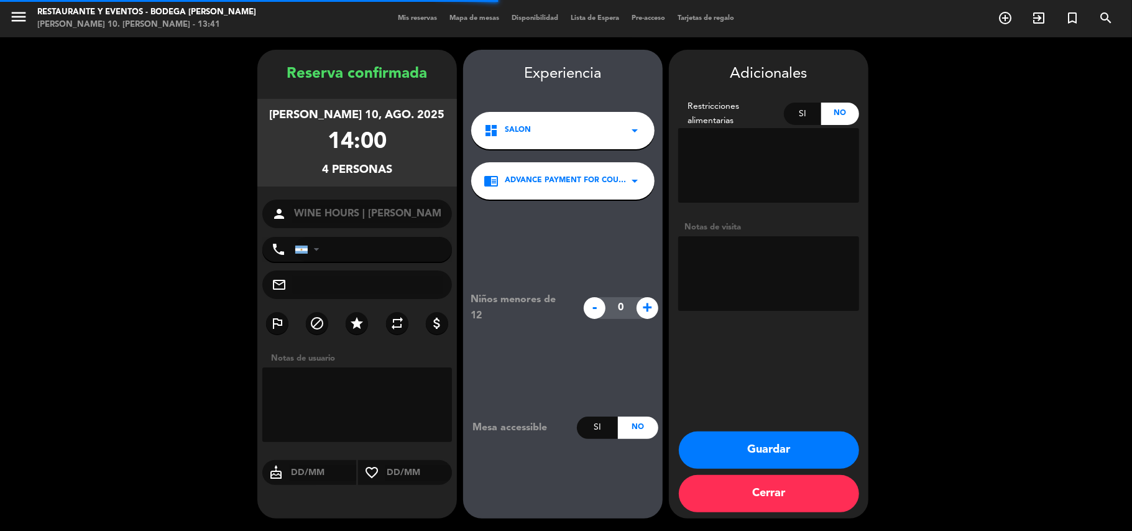
click at [746, 267] on textarea at bounding box center [768, 273] width 181 height 75
type textarea "visita 14.30h"
click at [787, 428] on div "Adicionales Restricciones alimentarias Si No Notas de visita Guardar Cerrar" at bounding box center [768, 284] width 199 height 469
click at [767, 454] on button "Guardar" at bounding box center [769, 449] width 180 height 37
